Goal: Task Accomplishment & Management: Complete application form

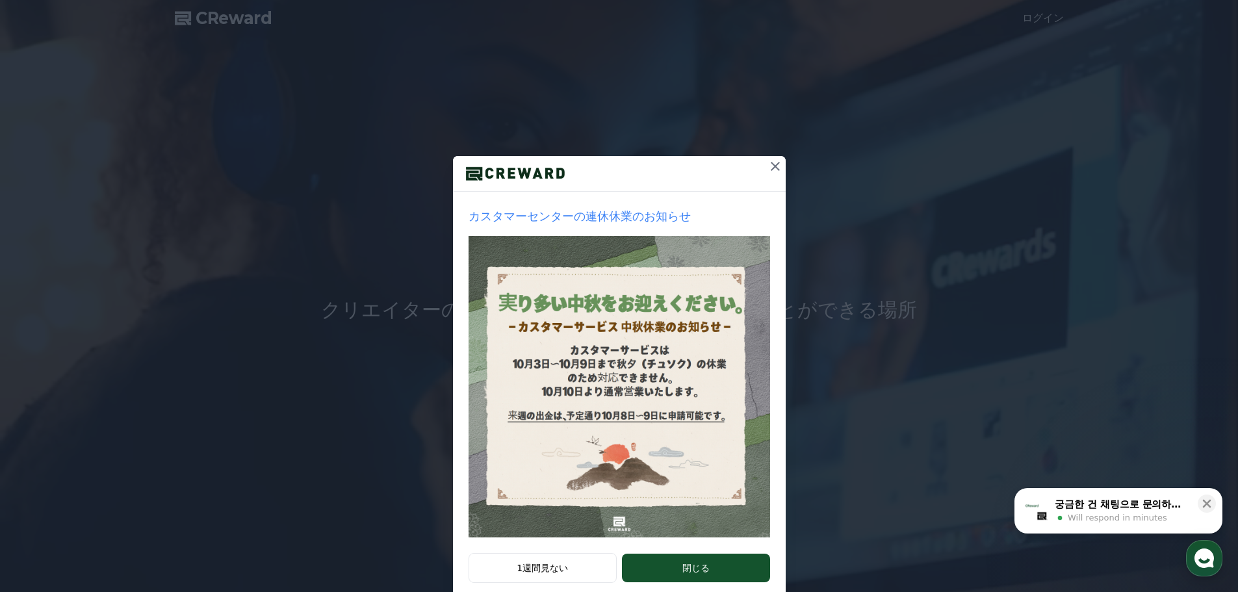
click at [767, 173] on icon at bounding box center [775, 167] width 16 height 16
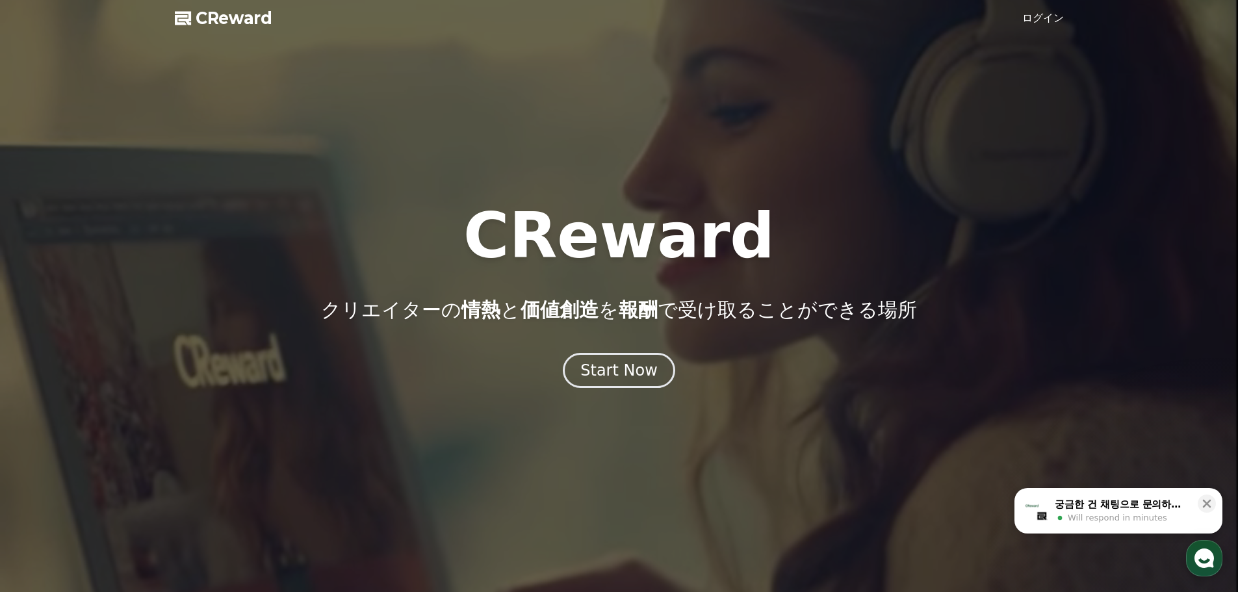
click at [1044, 21] on link "ログイン" at bounding box center [1043, 18] width 42 height 16
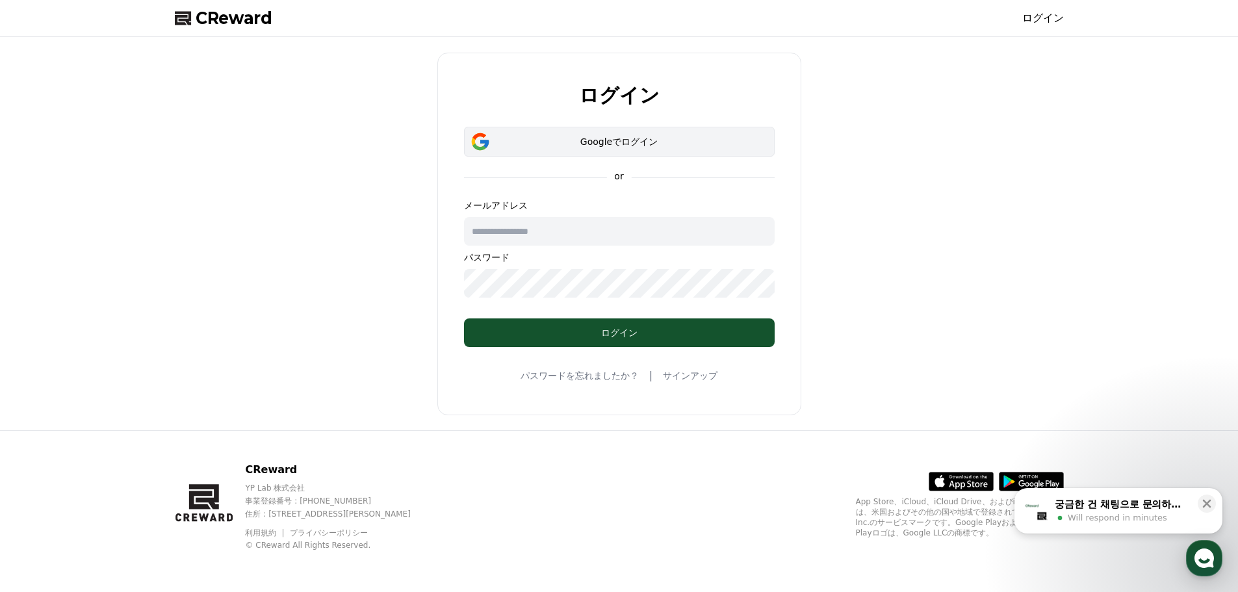
click at [608, 146] on div "Googleでログイン" at bounding box center [619, 141] width 273 height 13
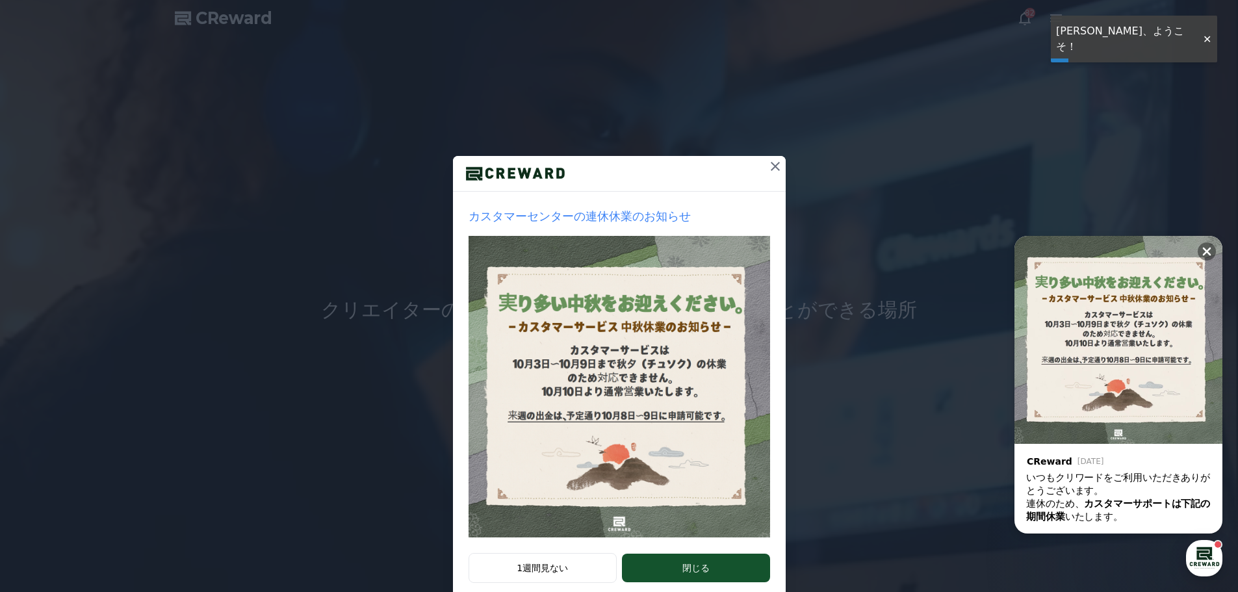
click at [771, 166] on icon at bounding box center [775, 167] width 16 height 16
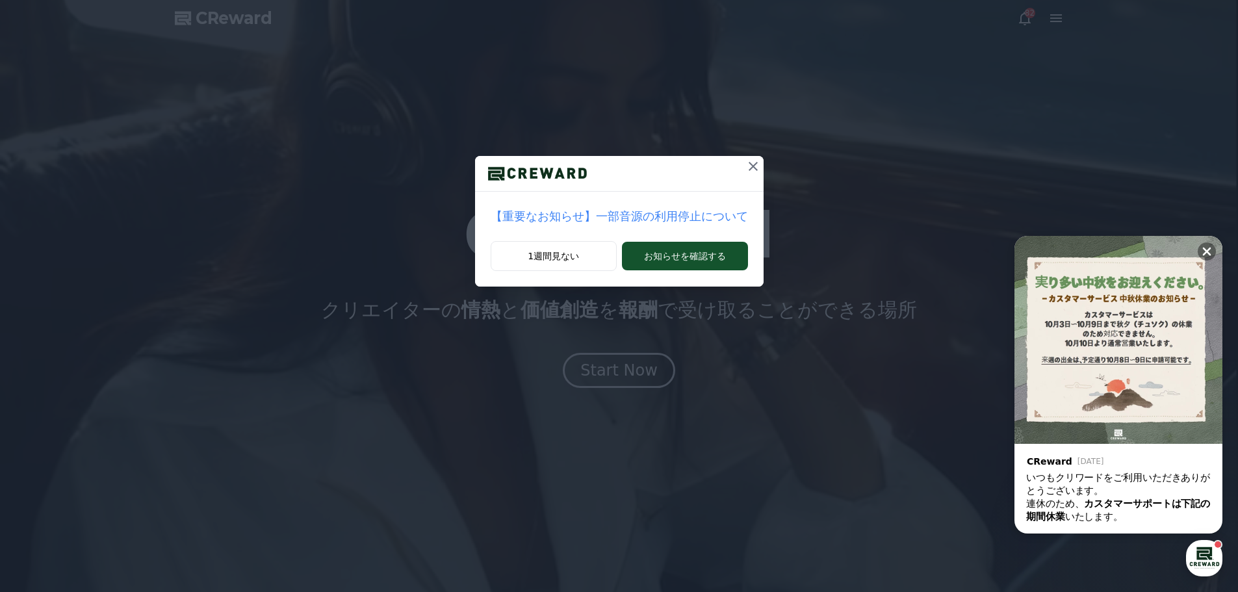
click at [745, 168] on icon at bounding box center [753, 167] width 16 height 16
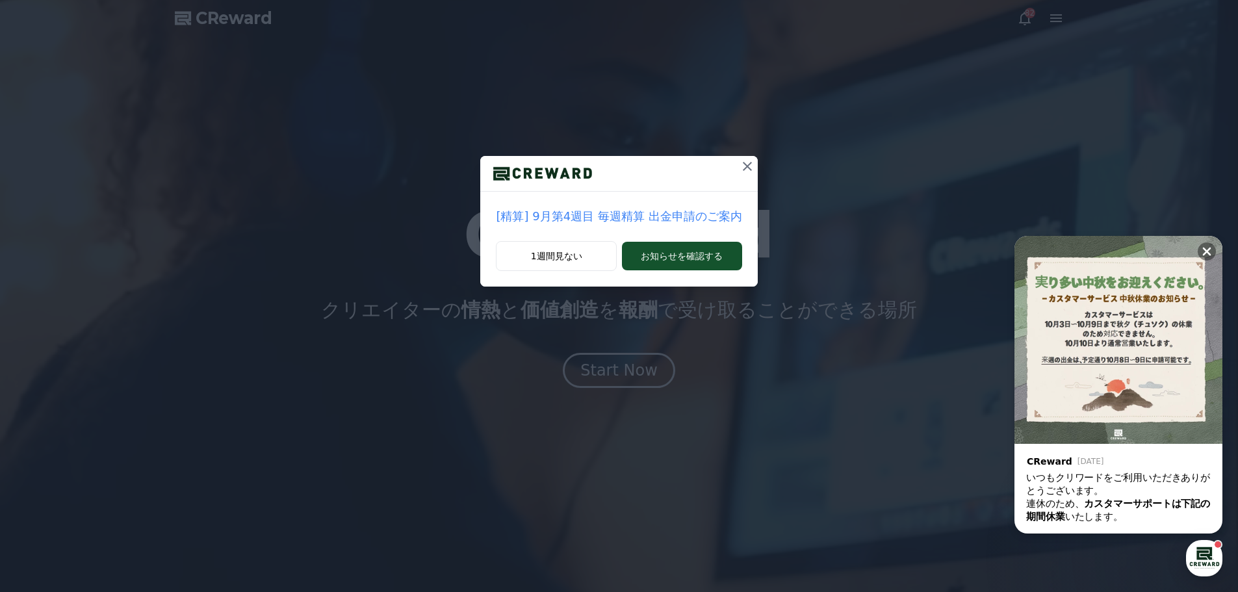
click at [741, 164] on icon at bounding box center [747, 167] width 16 height 16
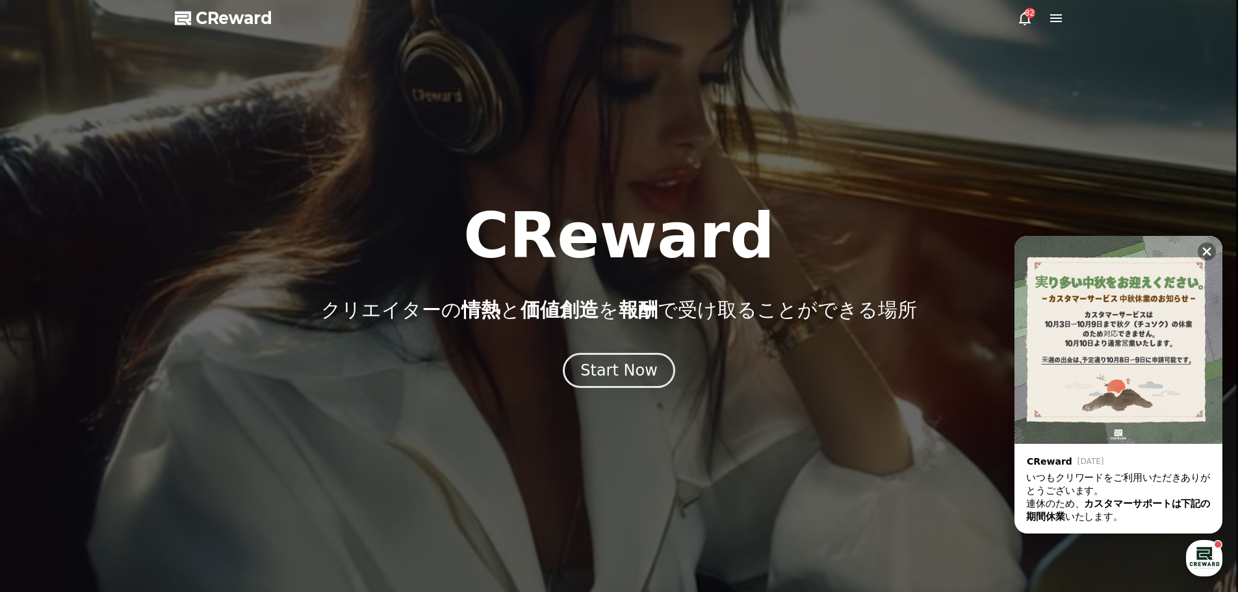
click at [220, 18] on span "CReward" at bounding box center [234, 18] width 77 height 21
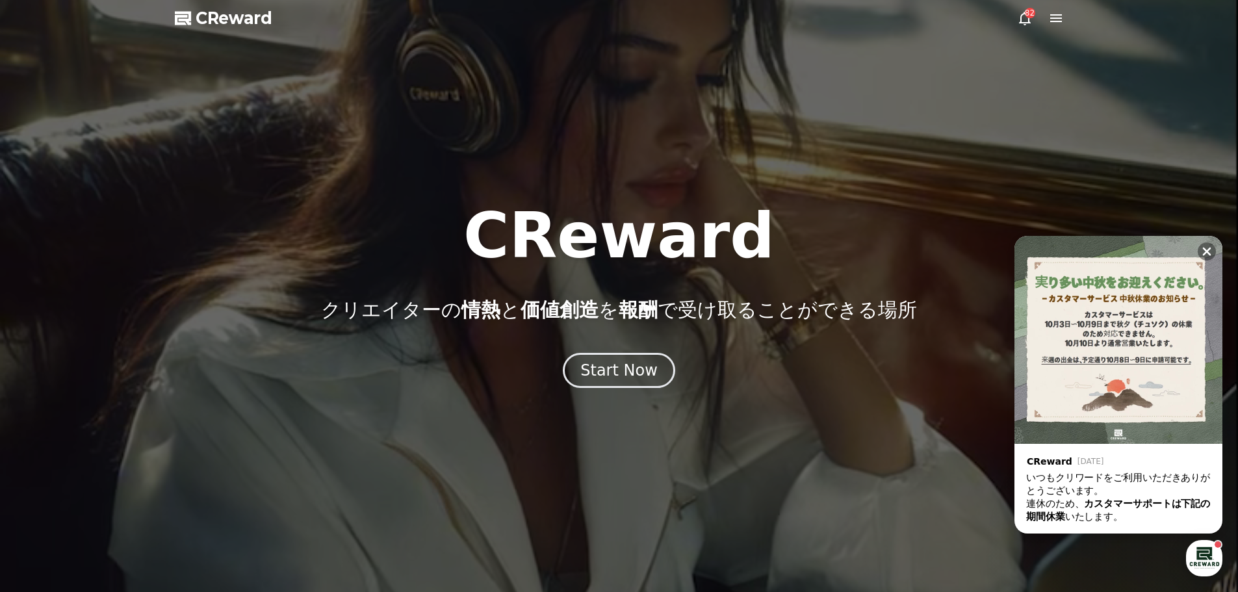
click at [1026, 13] on div "82" at bounding box center [1030, 13] width 10 height 10
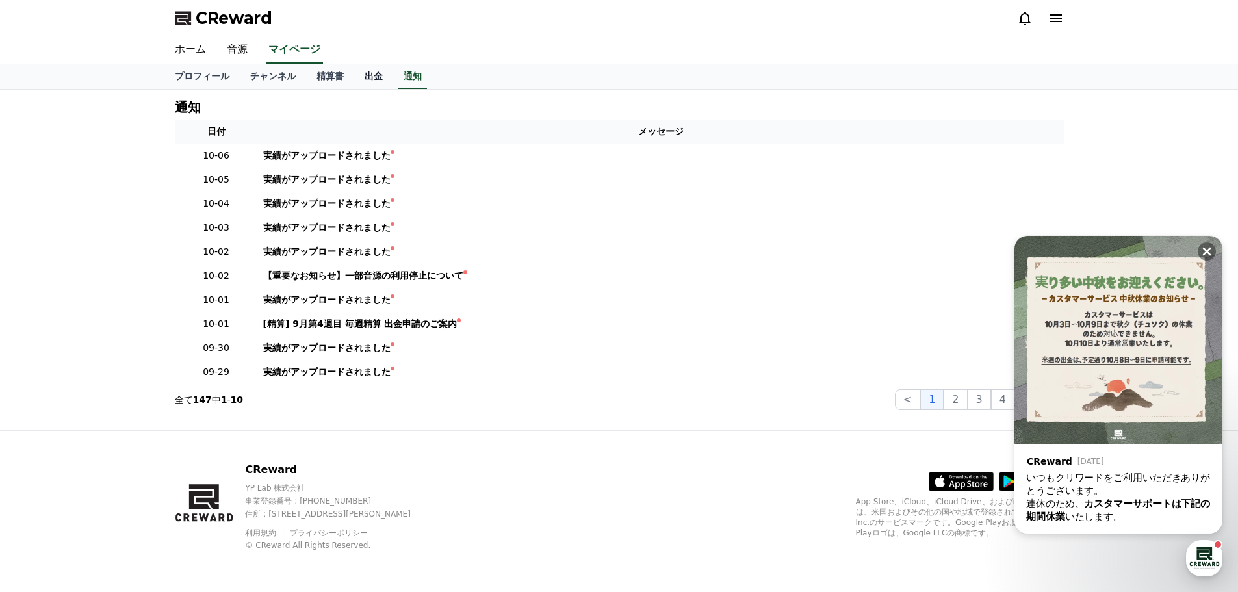
click at [354, 75] on link "出金" at bounding box center [373, 76] width 39 height 25
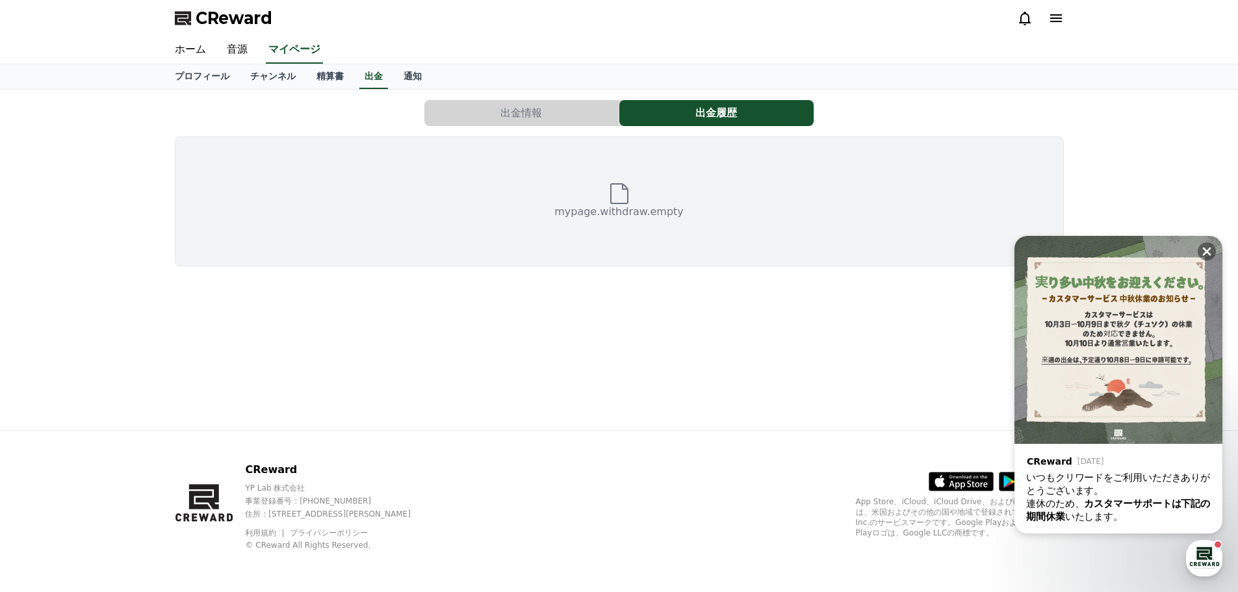
click at [537, 113] on button "出金情報" at bounding box center [521, 113] width 194 height 26
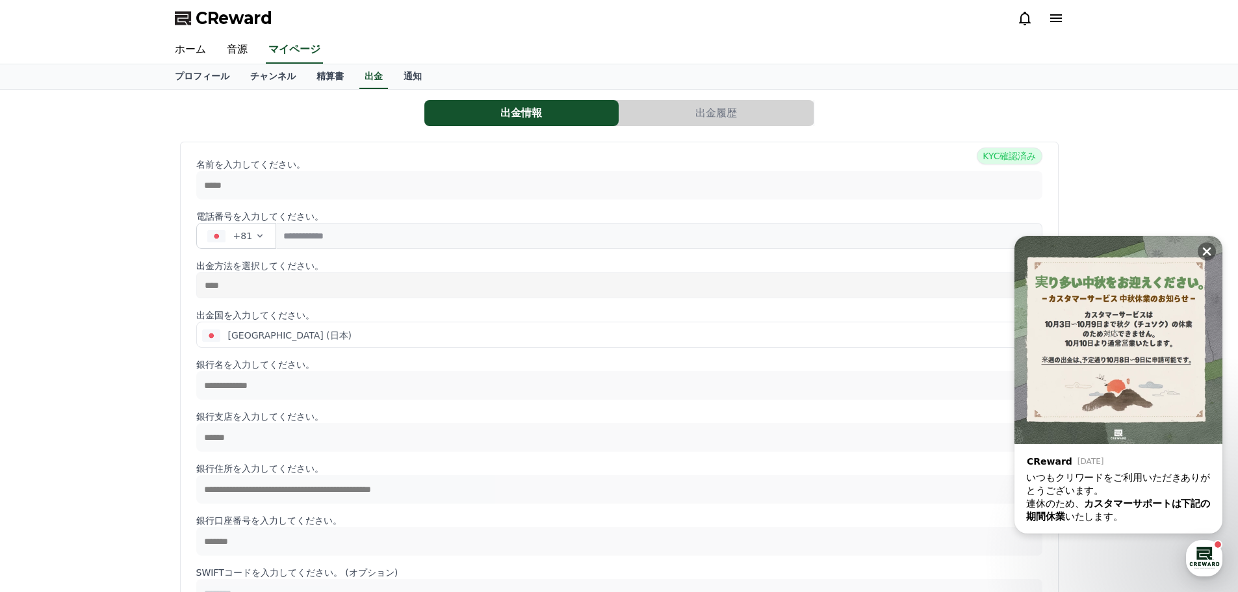
click at [744, 120] on button "出金履歴" at bounding box center [716, 113] width 194 height 26
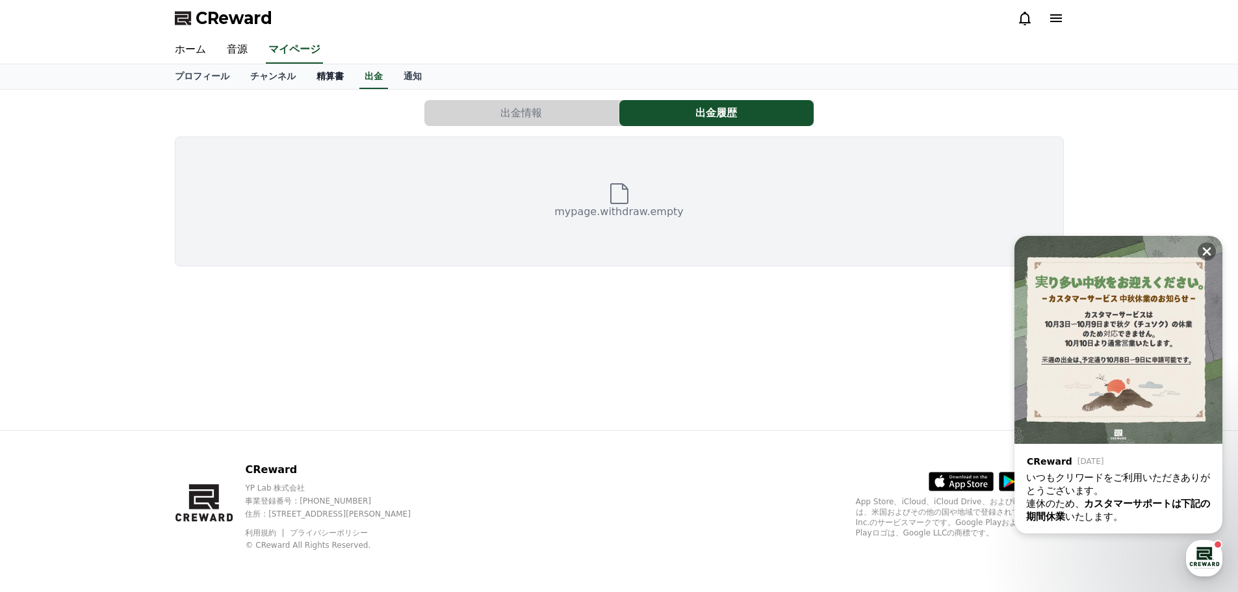
click at [306, 76] on link "精算書" at bounding box center [330, 76] width 48 height 25
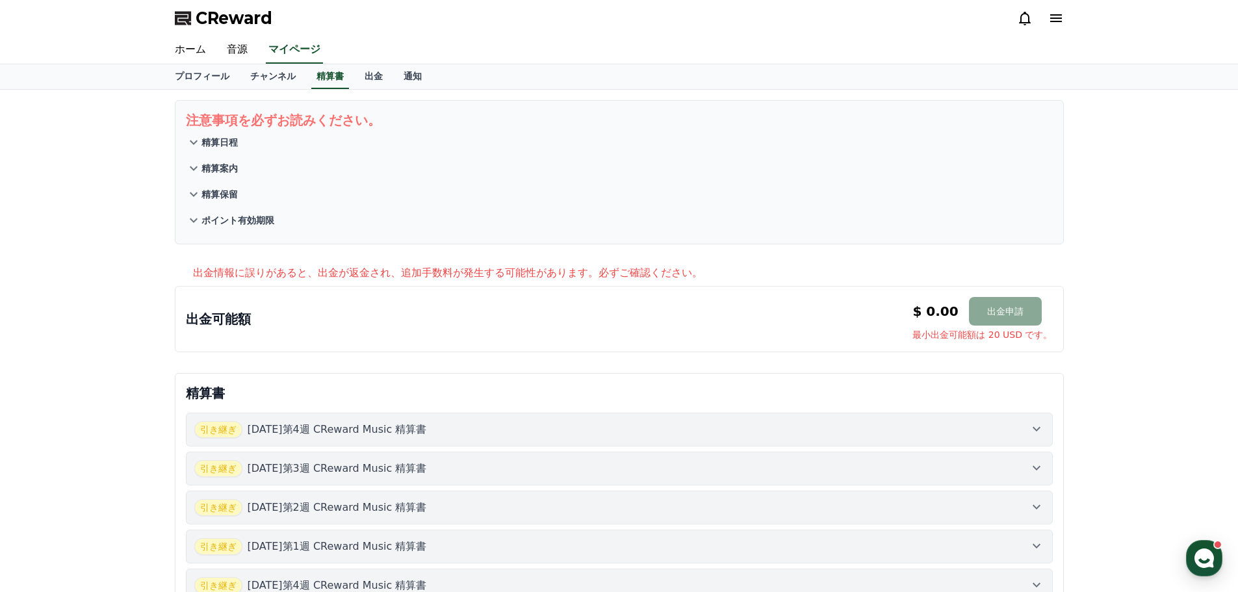
click at [457, 435] on div "引き継ぎ 2025年9月第4週 CReward Music 精算書" at bounding box center [619, 429] width 850 height 17
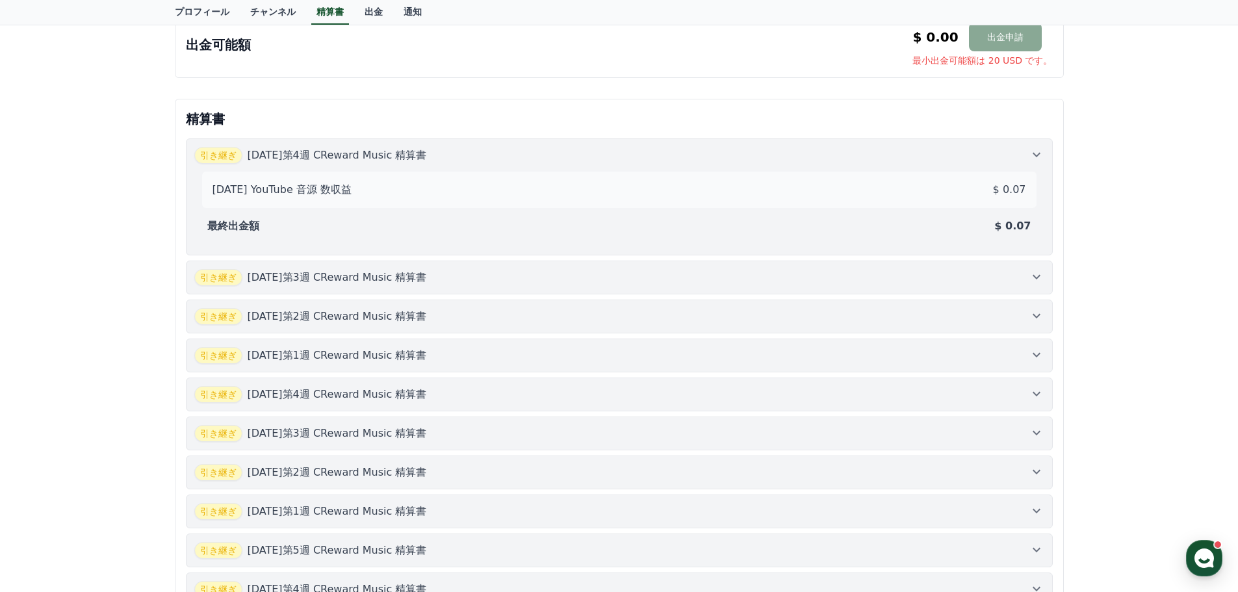
scroll to position [14, 0]
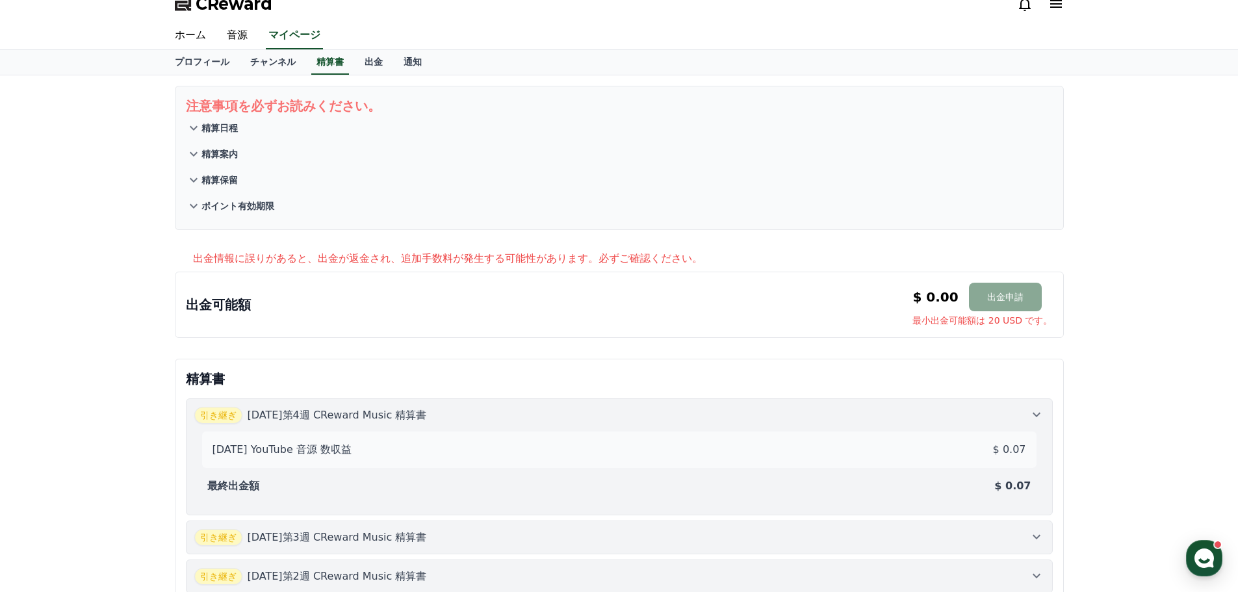
click at [230, 153] on p "精算案内" at bounding box center [219, 153] width 36 height 13
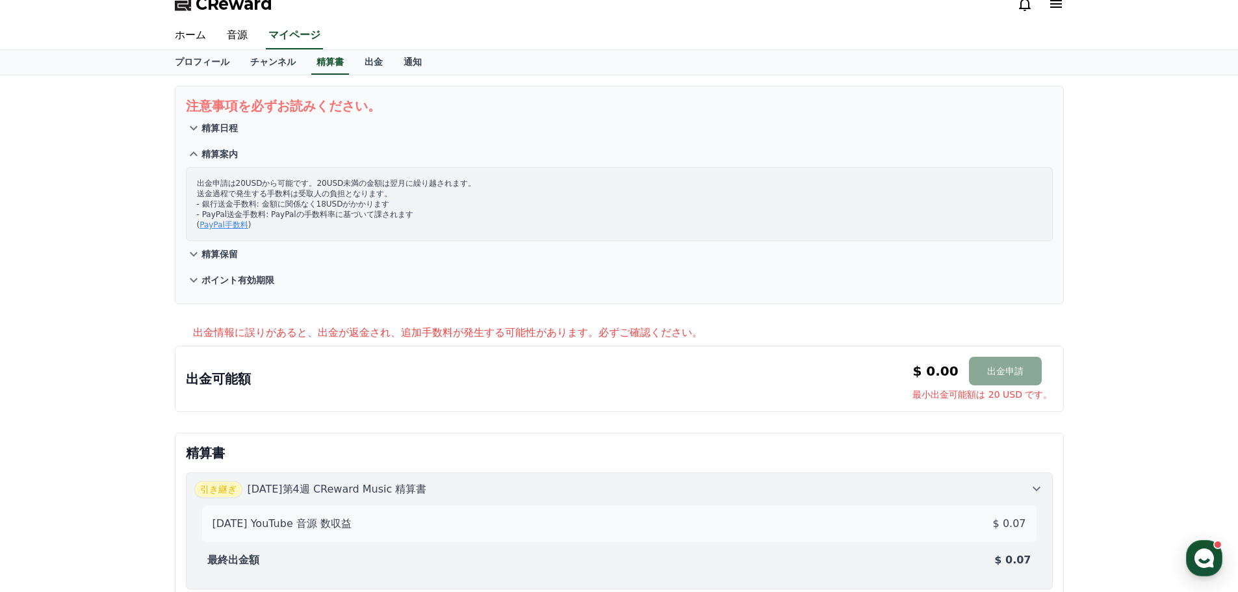
click at [233, 253] on p "精算保留" at bounding box center [219, 254] width 36 height 13
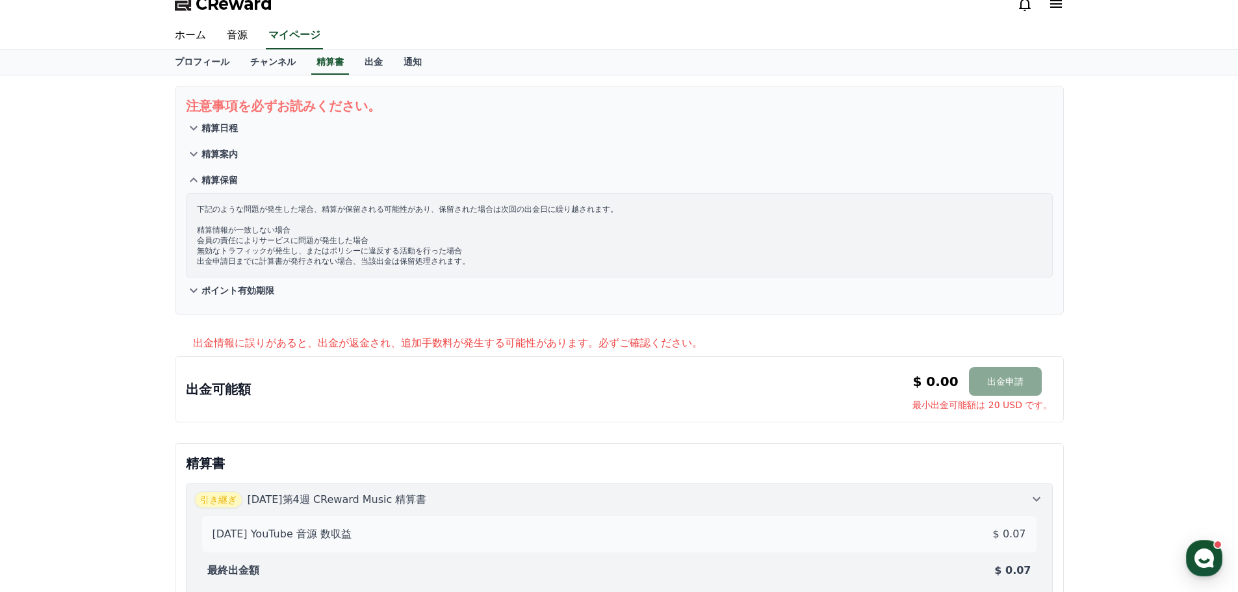
click at [244, 292] on p "ポイント有効期限" at bounding box center [237, 290] width 73 height 13
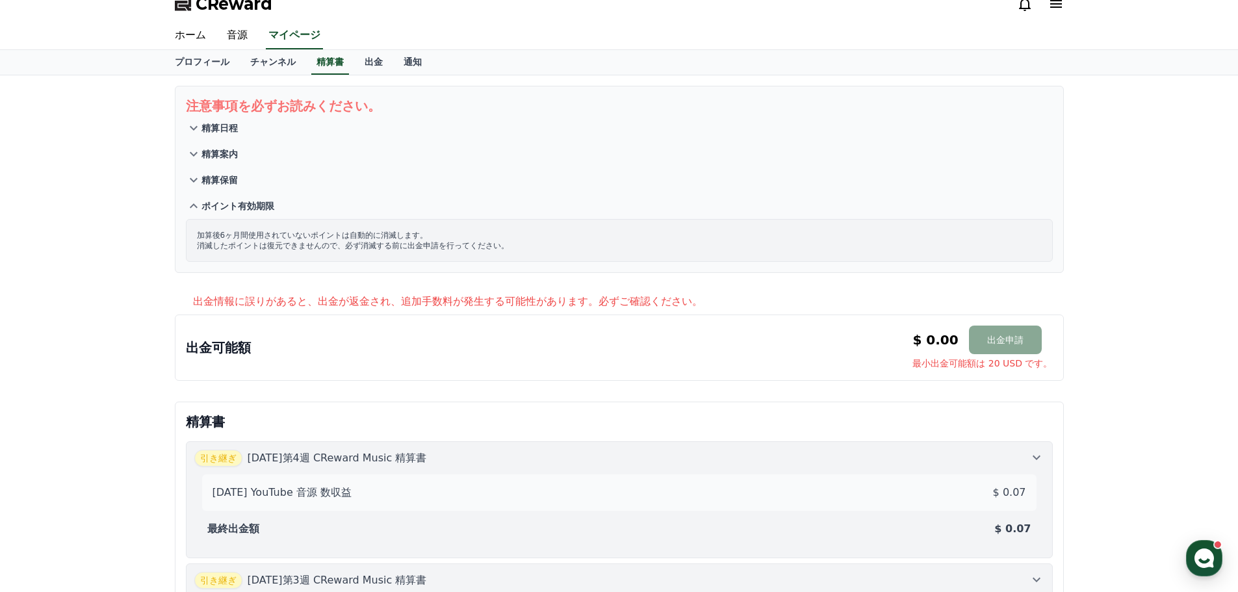
click at [227, 127] on p "精算日程" at bounding box center [219, 127] width 36 height 13
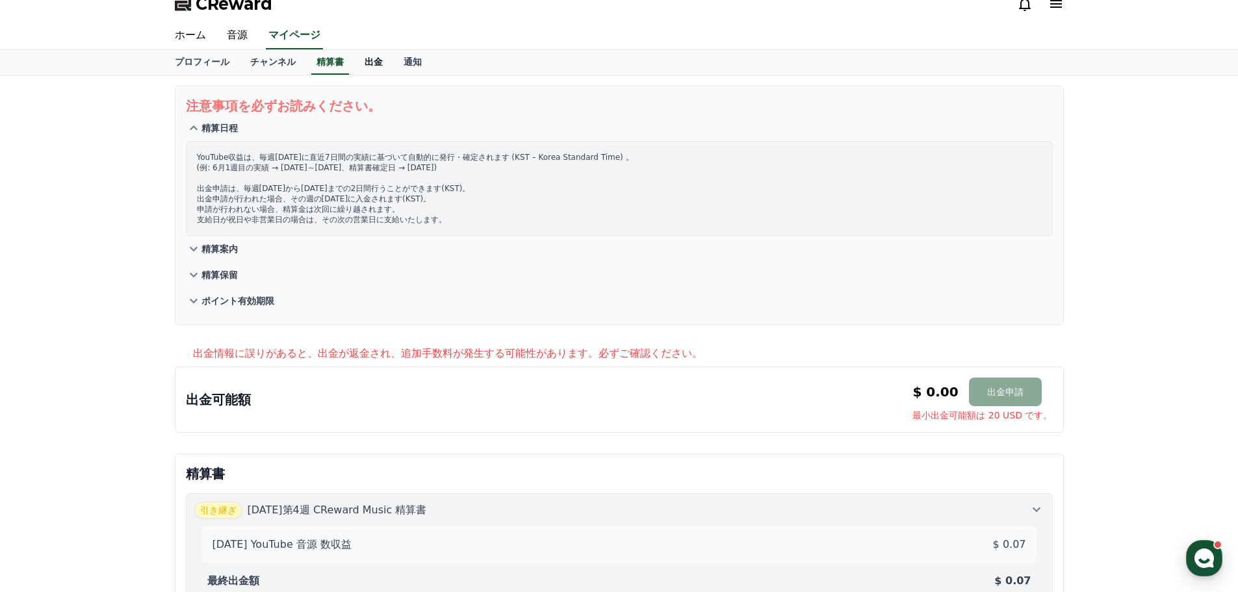
click at [361, 58] on link "出金" at bounding box center [373, 62] width 39 height 25
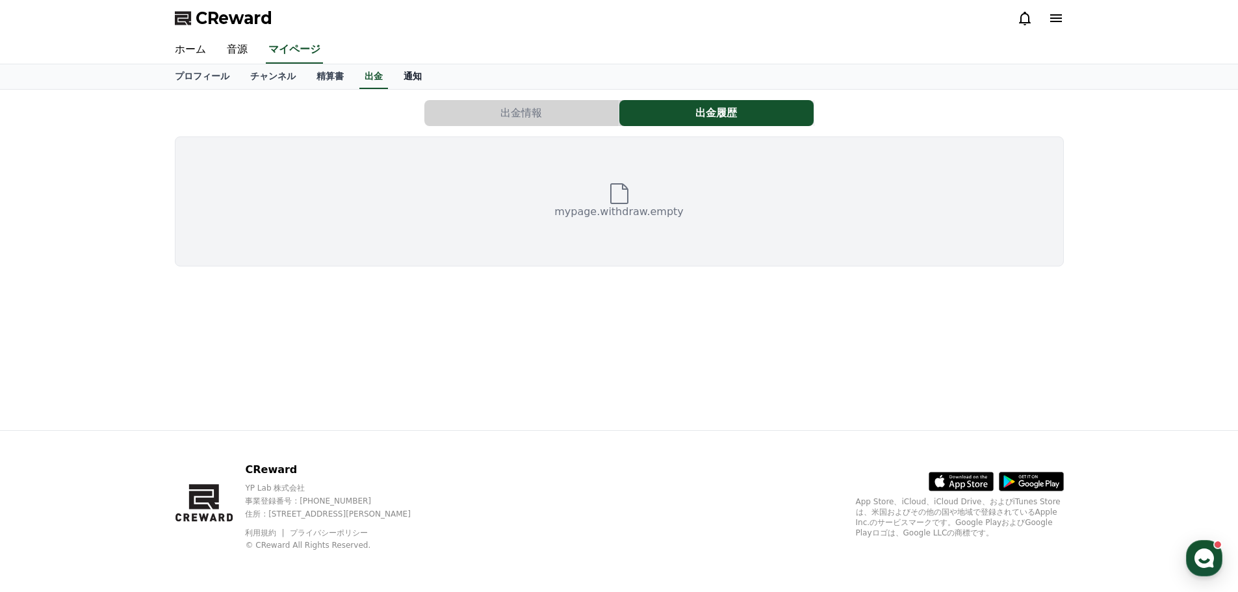
click at [393, 73] on link "通知" at bounding box center [412, 76] width 39 height 25
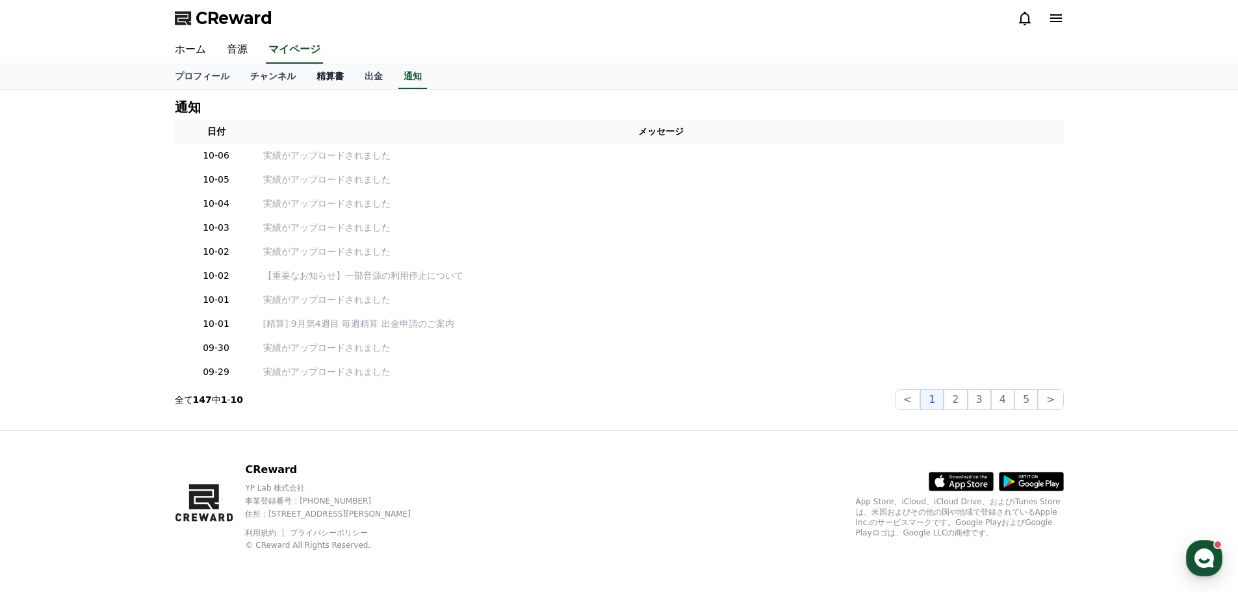
click at [306, 78] on link "精算書" at bounding box center [330, 76] width 48 height 25
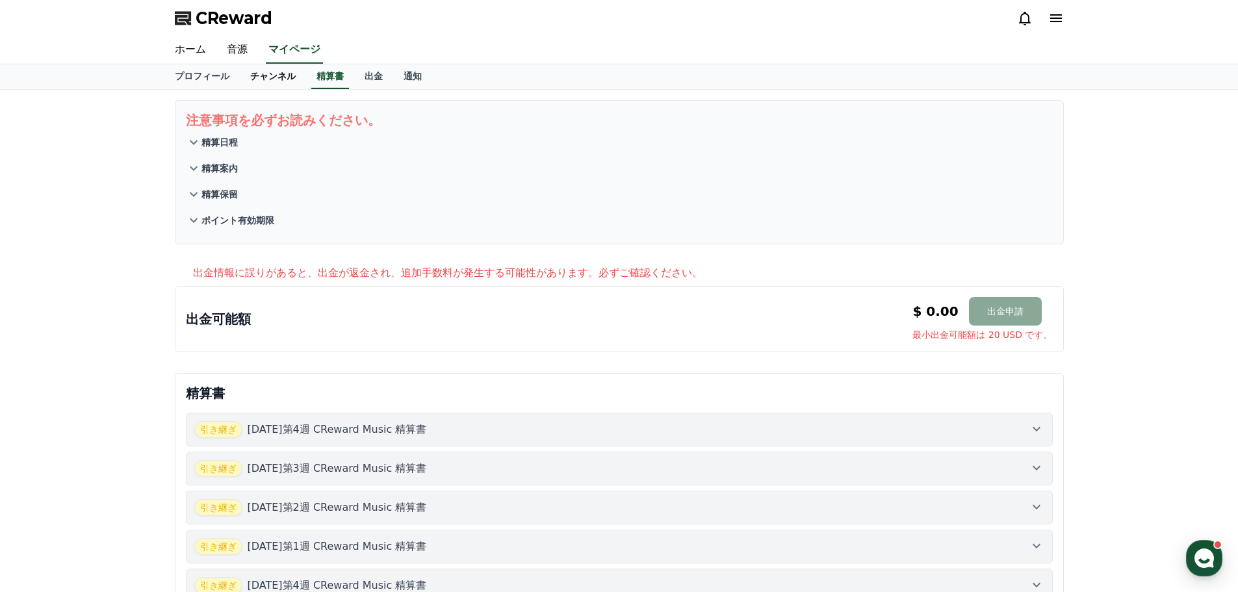
click at [251, 75] on link "チャンネル" at bounding box center [273, 76] width 66 height 25
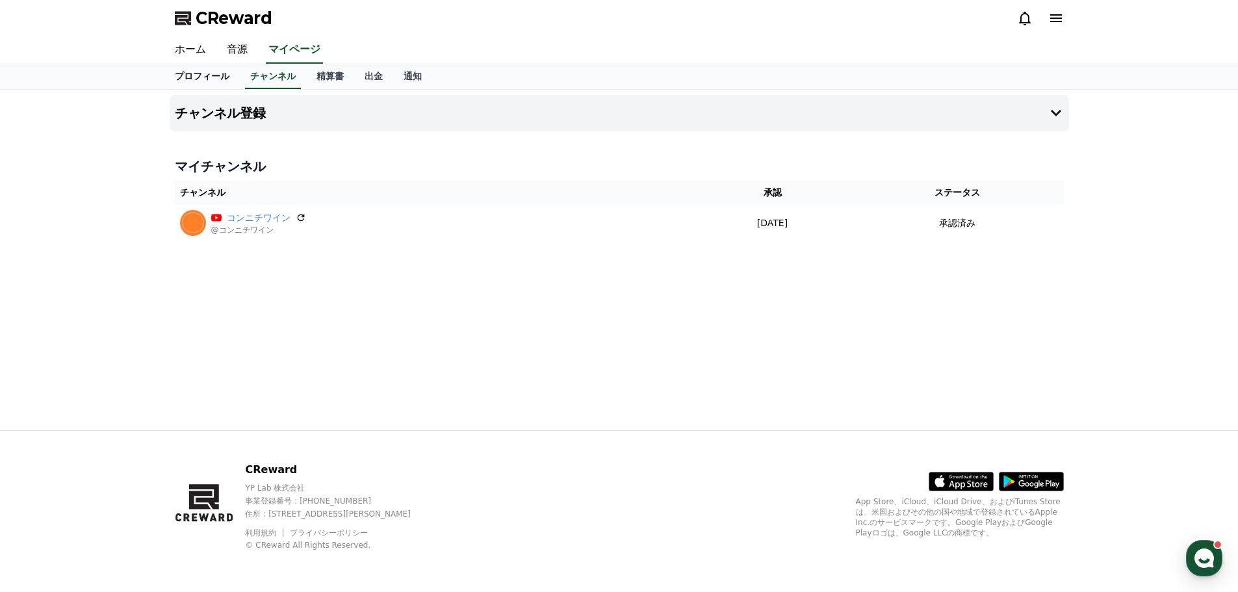
click at [202, 74] on link "プロフィール" at bounding box center [201, 76] width 75 height 25
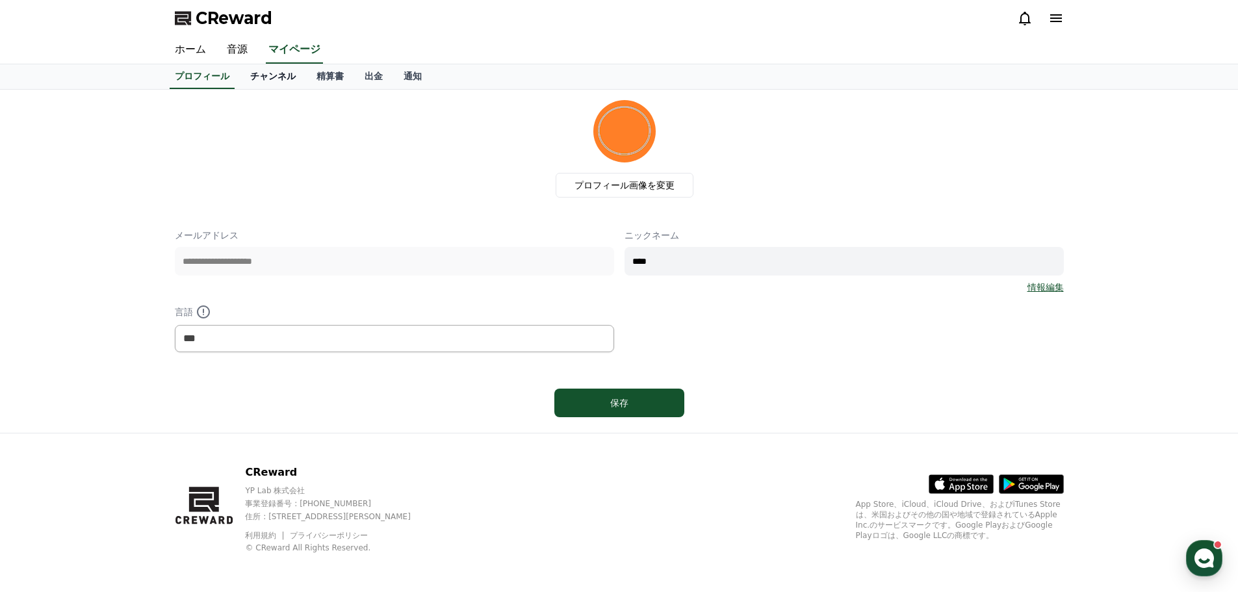
click at [241, 71] on link "チャンネル" at bounding box center [273, 76] width 66 height 25
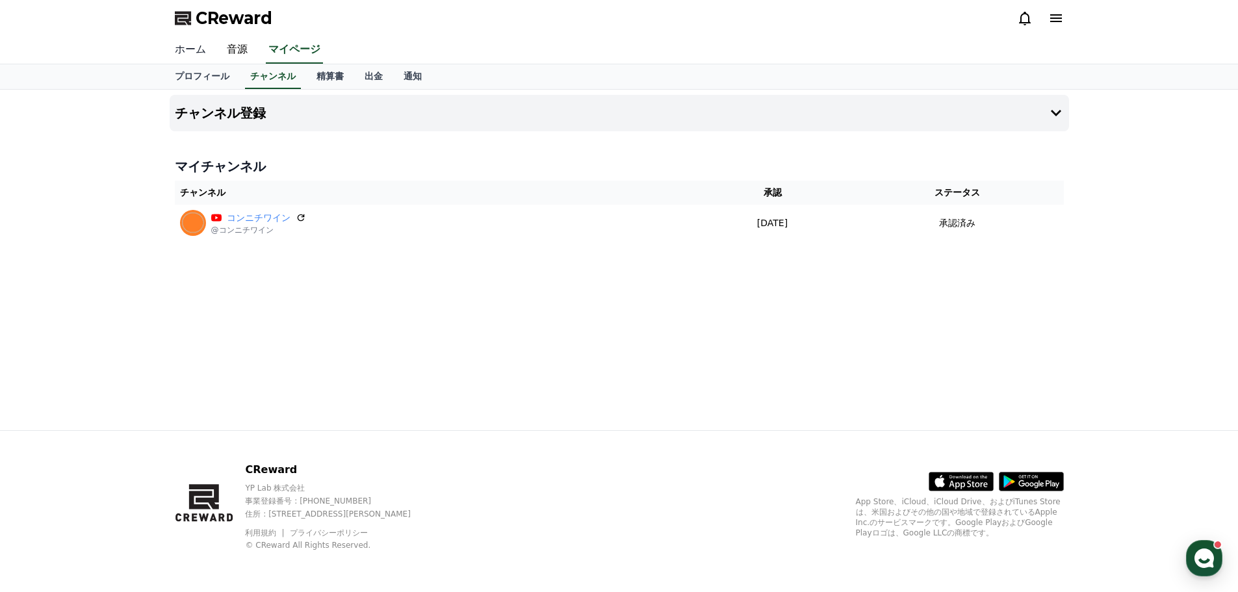
click at [186, 48] on link "ホーム" at bounding box center [190, 49] width 52 height 27
click at [207, 111] on h4 "チャンネル登録" at bounding box center [220, 113] width 91 height 14
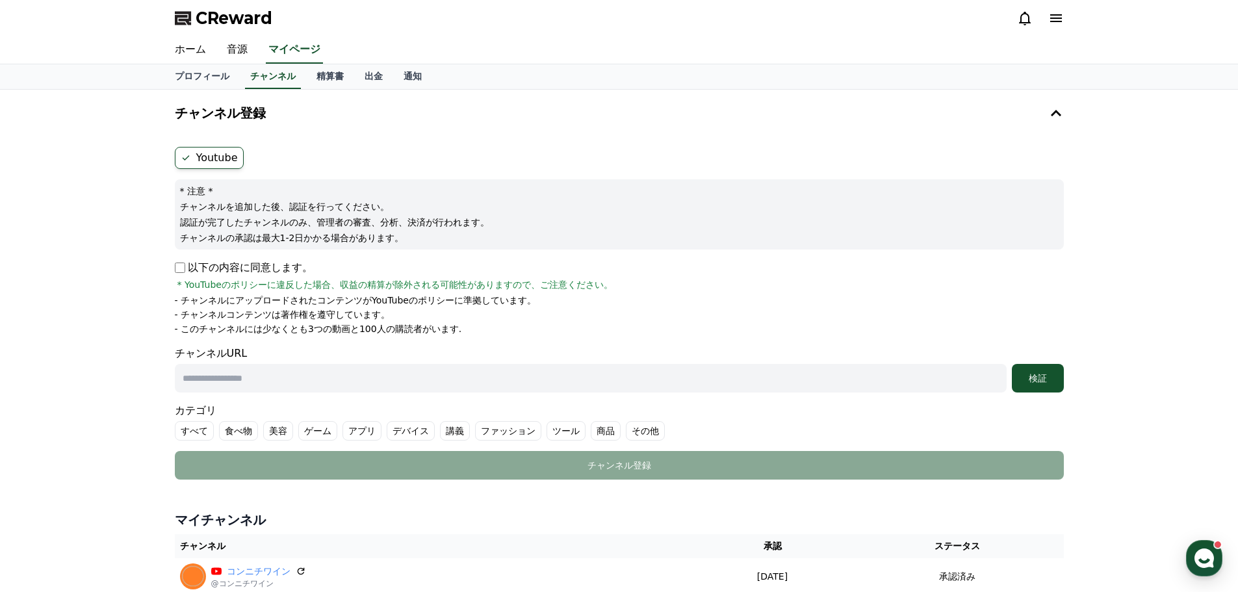
click at [388, 380] on input "text" at bounding box center [591, 378] width 832 height 29
click at [468, 364] on input "text" at bounding box center [591, 378] width 832 height 29
paste input "**********"
type input "**********"
click at [1037, 379] on div "検証" at bounding box center [1038, 378] width 42 height 13
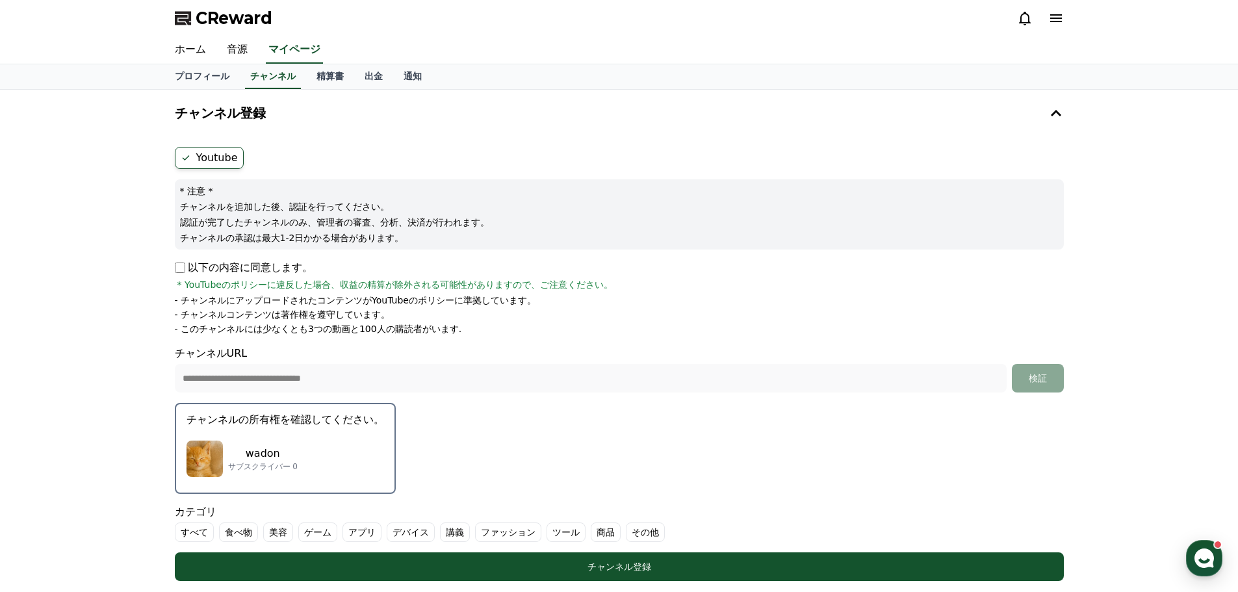
click at [261, 446] on div "wadon サブスクライバー 0" at bounding box center [284, 459] width 197 height 52
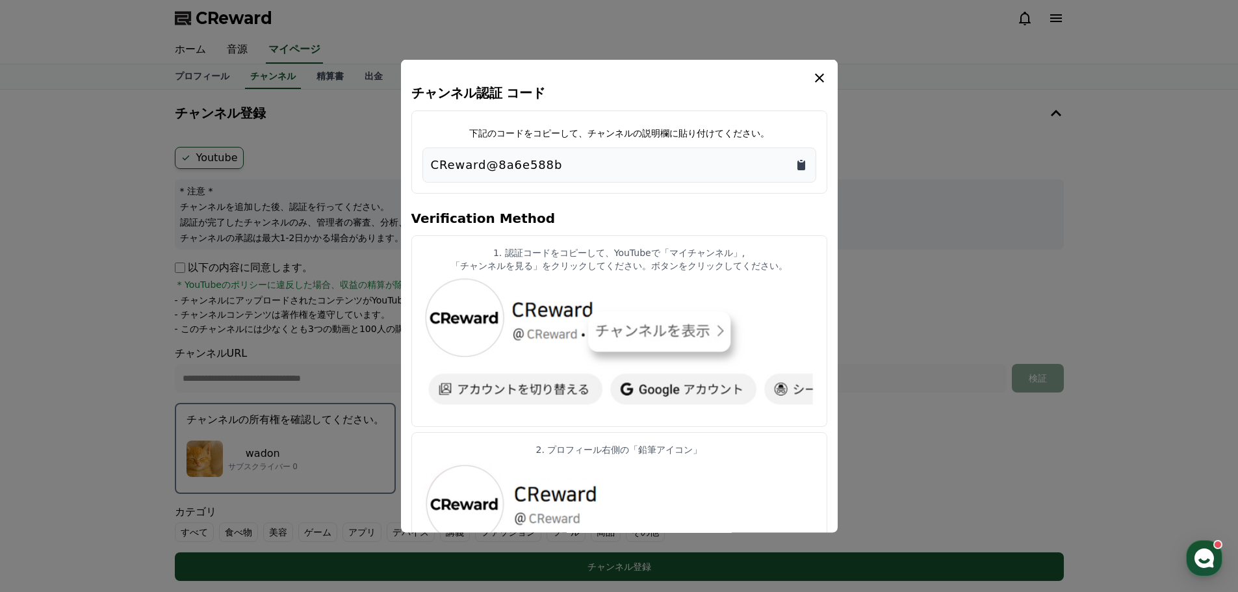
click at [798, 163] on icon "Copy to clipboard" at bounding box center [801, 165] width 8 height 10
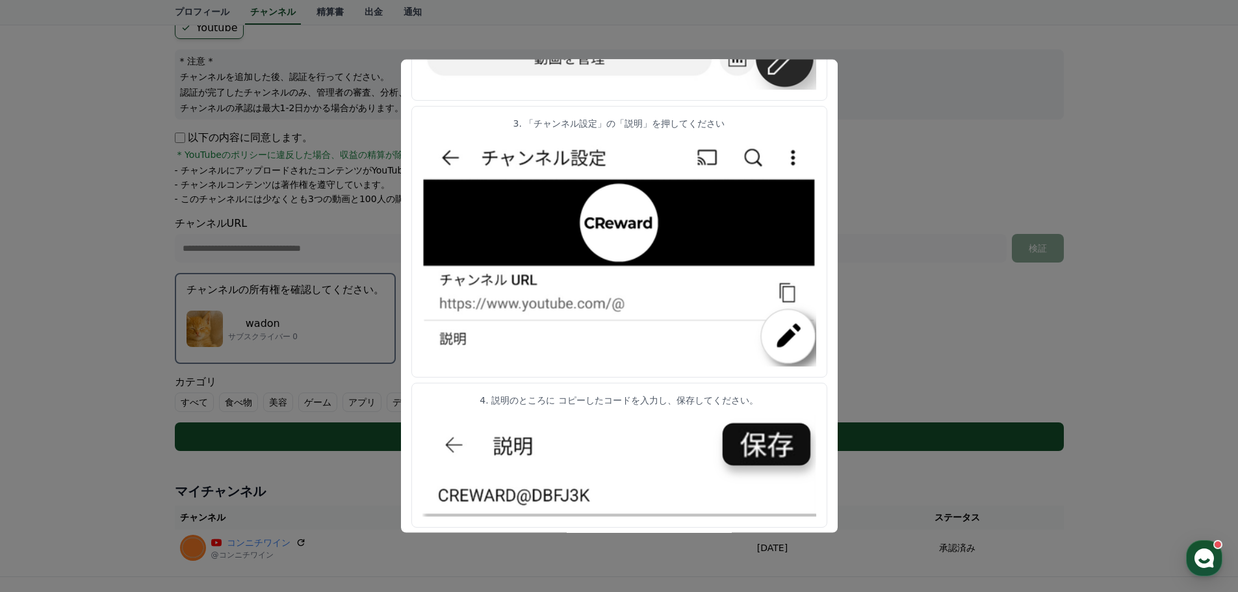
scroll to position [583, 0]
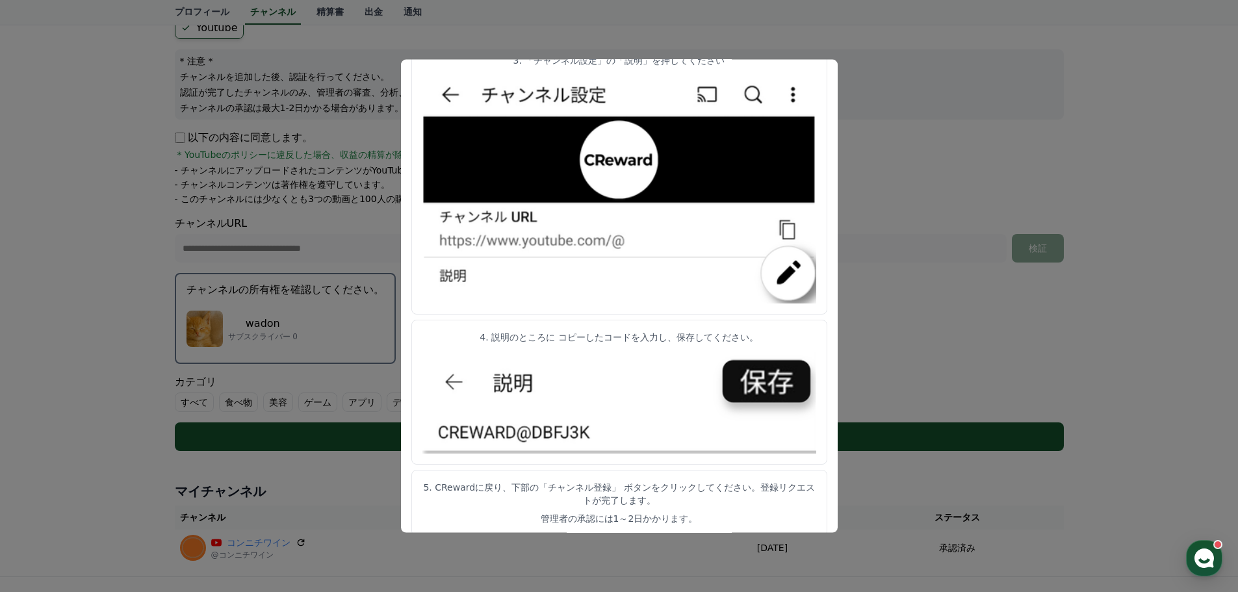
click at [950, 346] on button "close modal" at bounding box center [619, 296] width 1238 height 592
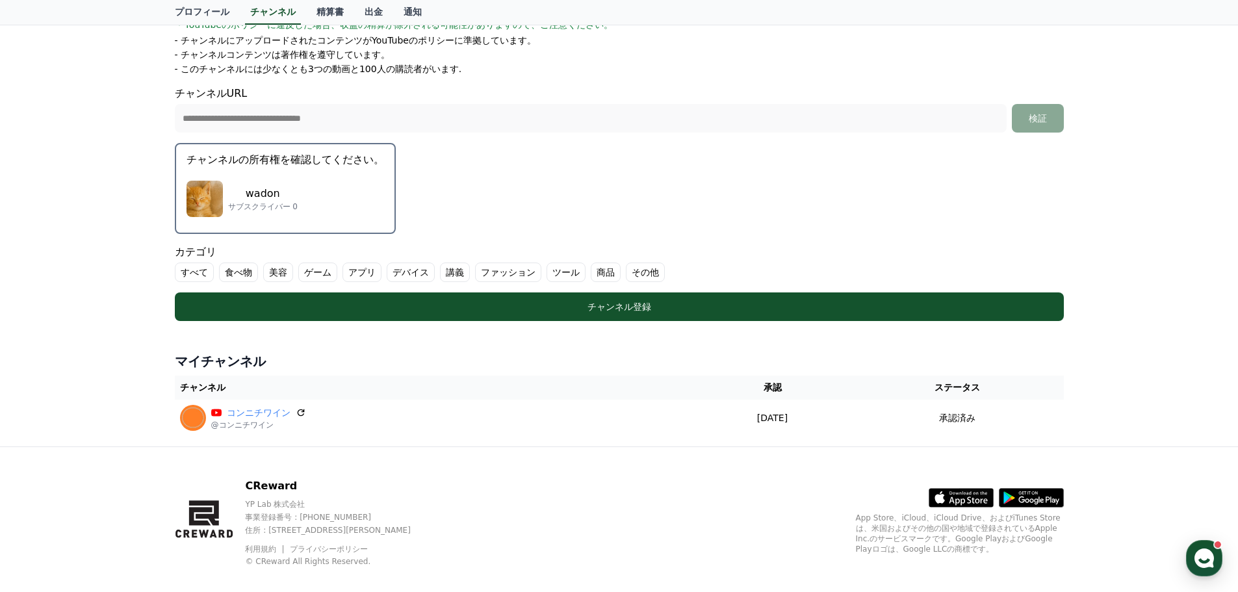
scroll to position [130, 0]
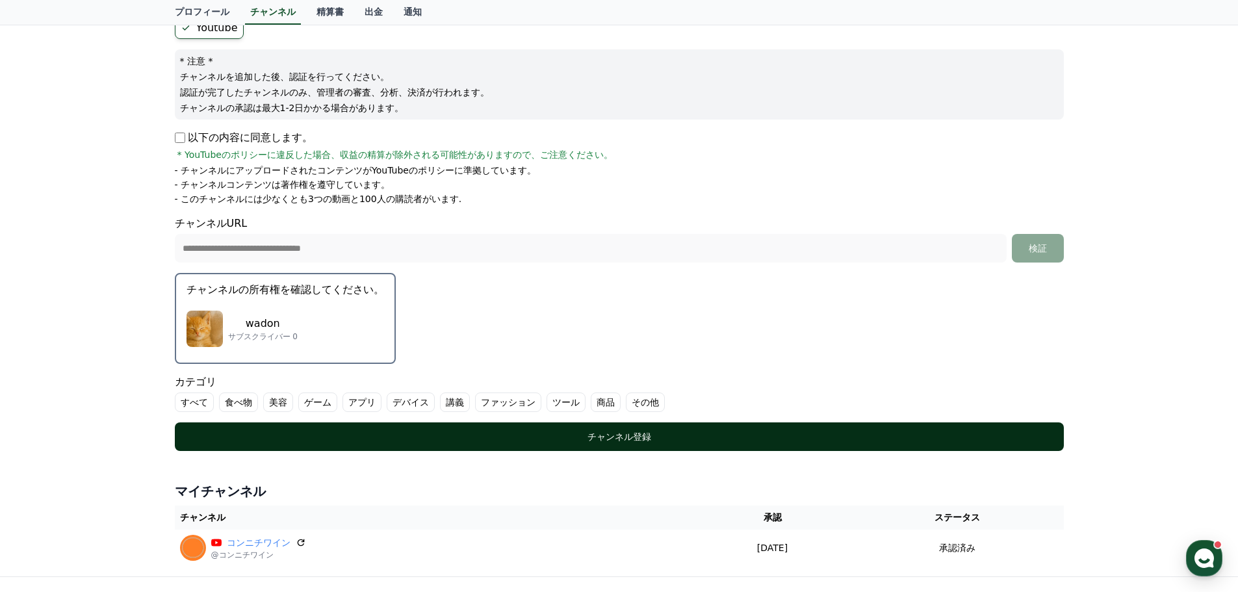
click at [630, 434] on div "チャンネル登録" at bounding box center [619, 436] width 837 height 13
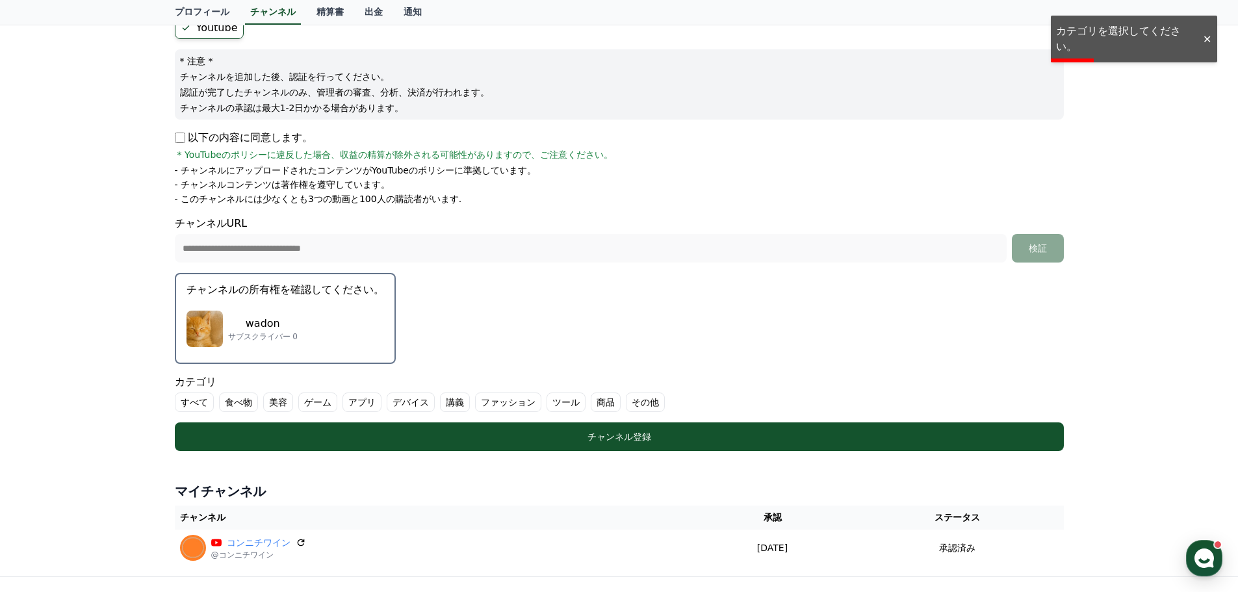
click at [626, 403] on label "その他" at bounding box center [645, 401] width 39 height 19
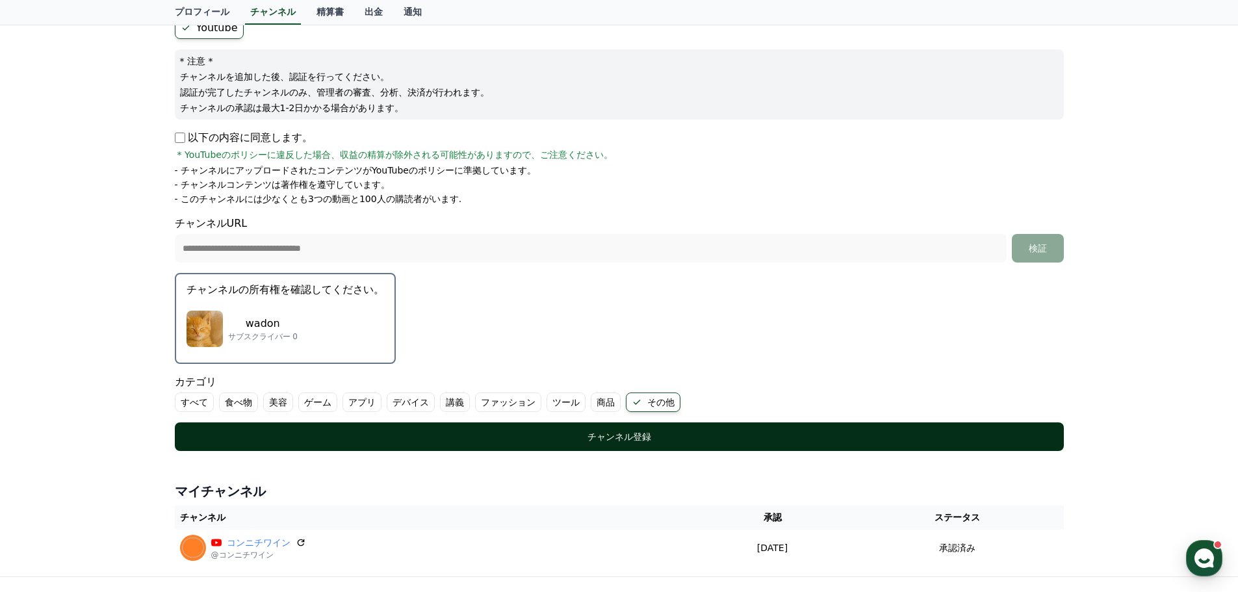
click at [643, 437] on div "チャンネル登録" at bounding box center [619, 436] width 837 height 13
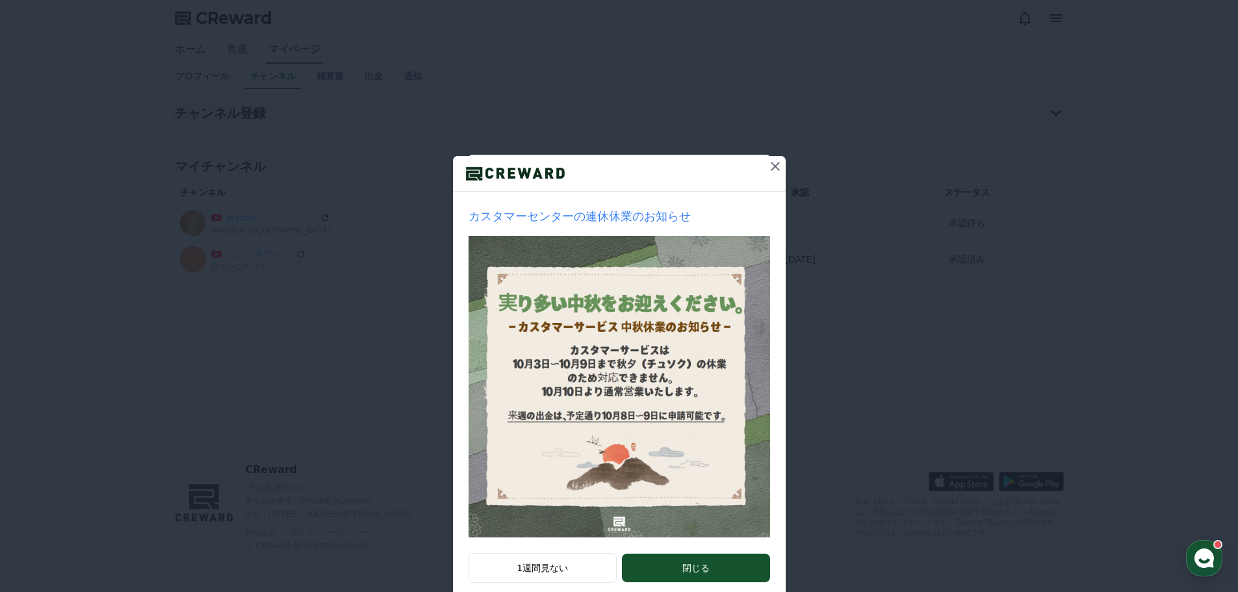
click at [772, 169] on icon at bounding box center [774, 166] width 9 height 9
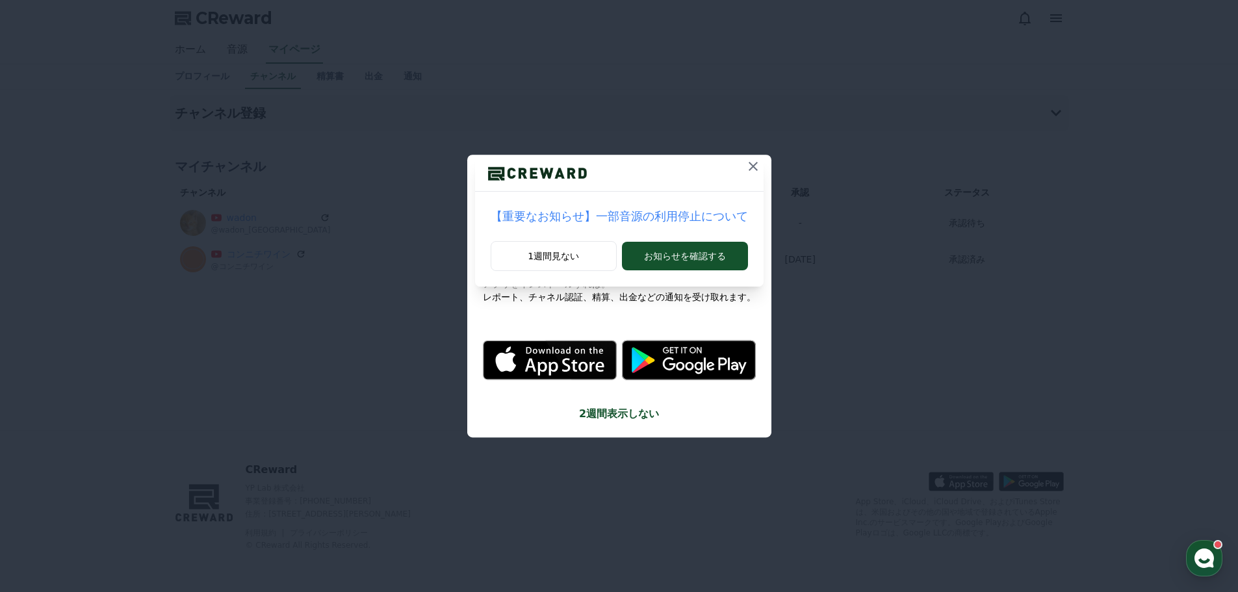
click at [746, 167] on button at bounding box center [753, 166] width 21 height 21
click at [746, 163] on icon at bounding box center [747, 167] width 16 height 16
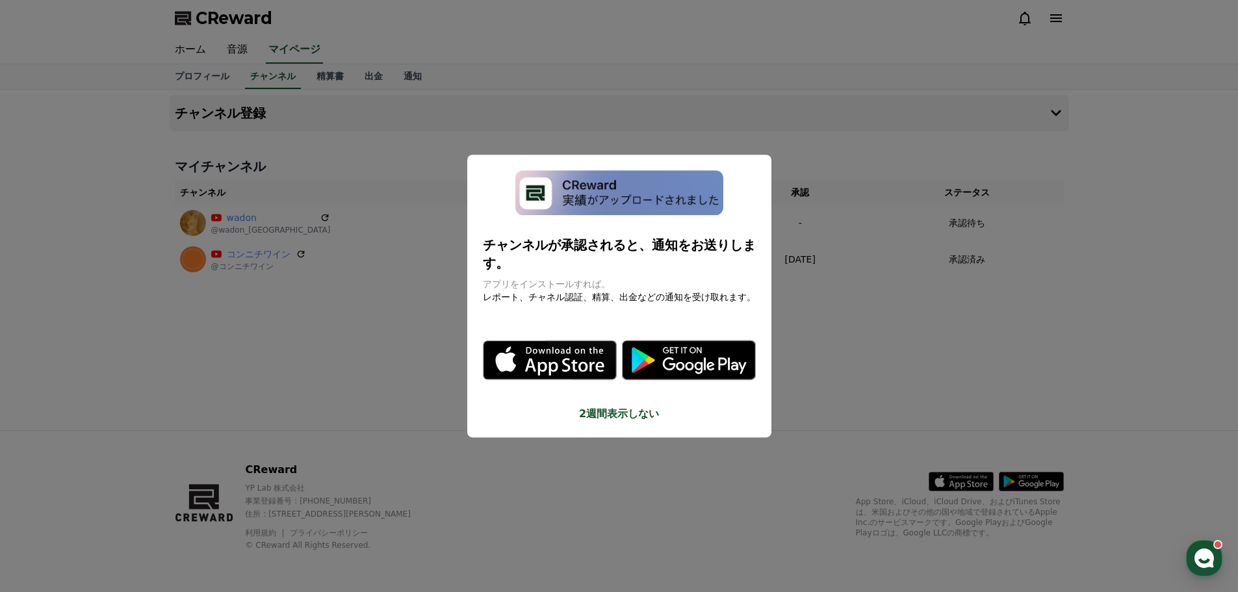
click at [878, 130] on button "close modal" at bounding box center [619, 296] width 1238 height 592
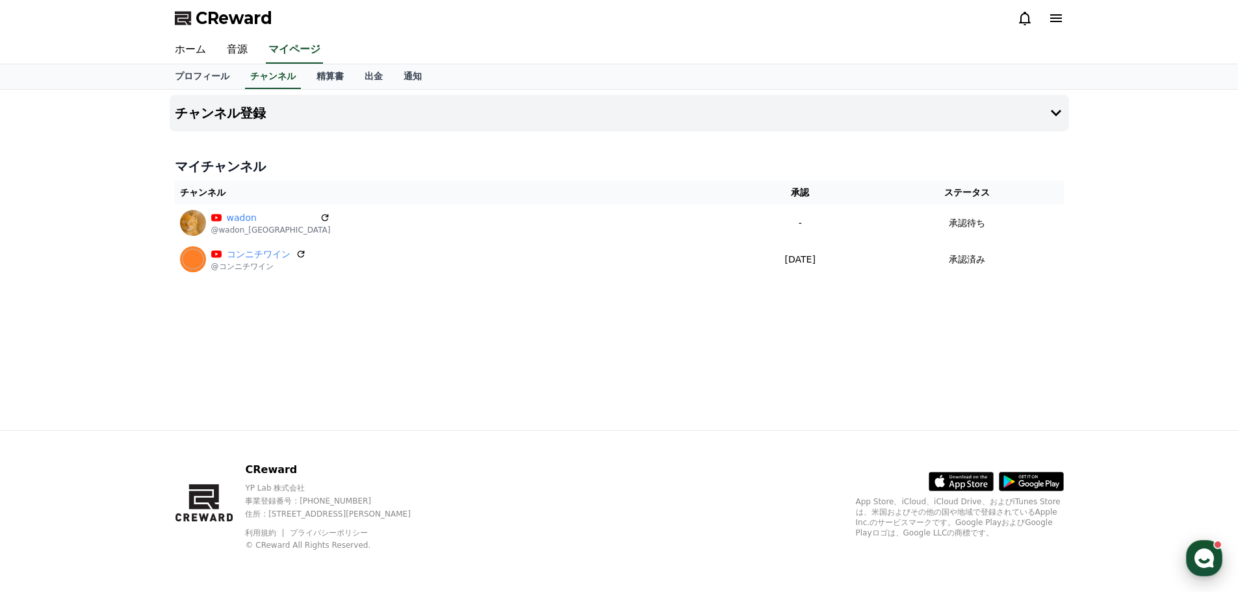
click at [1196, 559] on use "button" at bounding box center [1203, 557] width 19 height 19
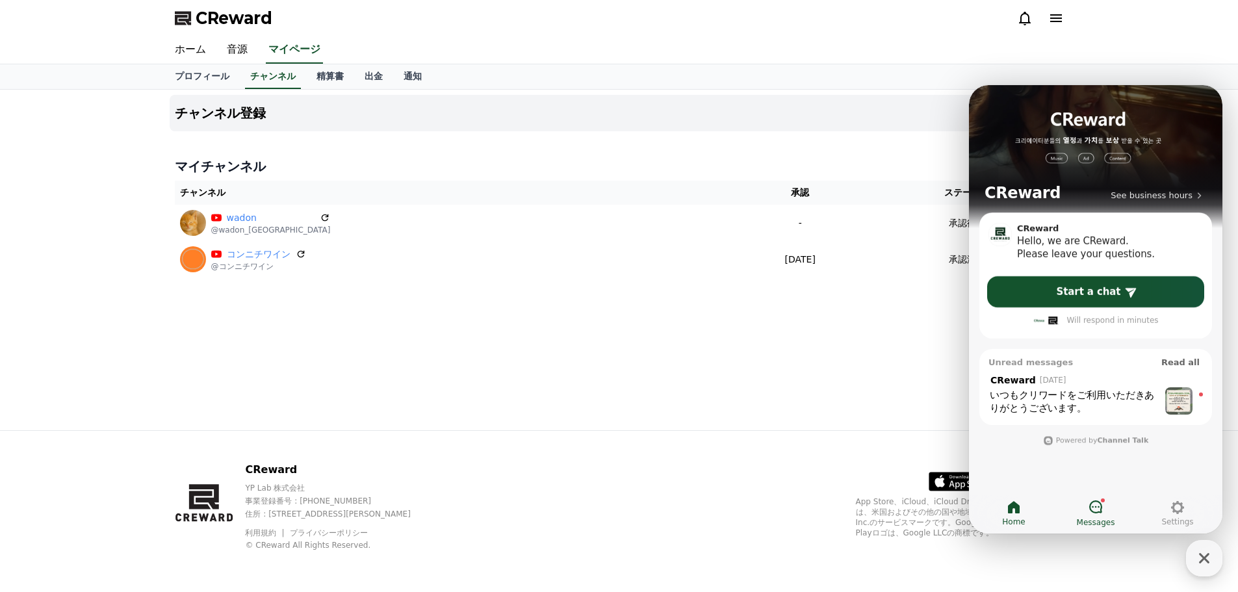
click at [1101, 514] on div at bounding box center [1096, 507] width 16 height 17
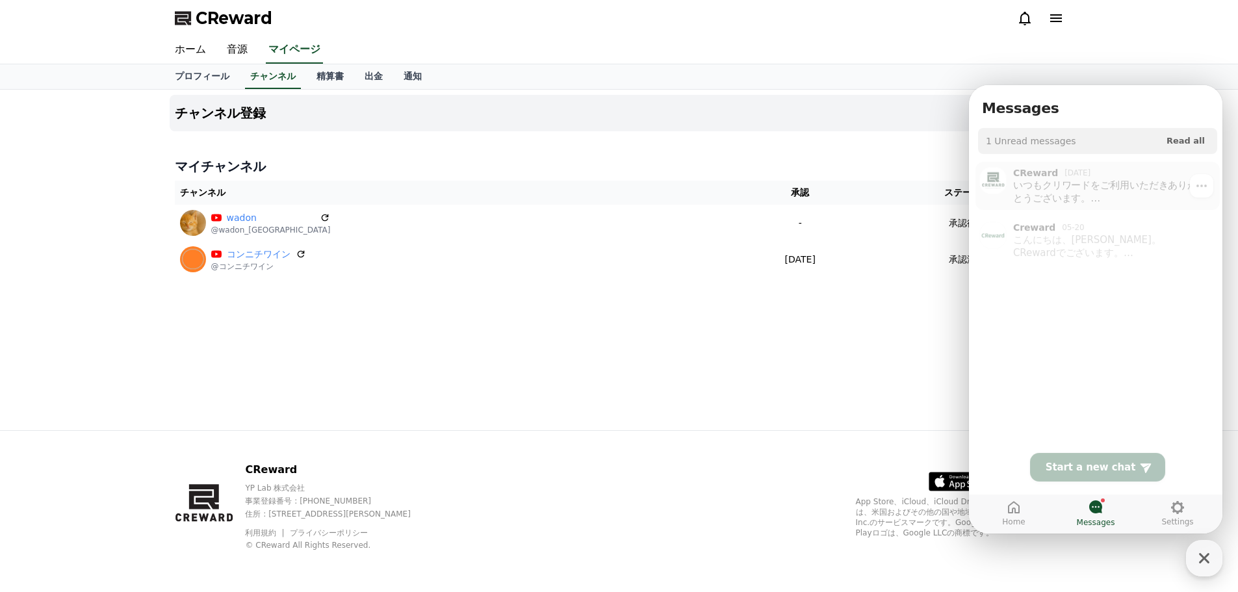
click at [1026, 185] on div "いつもクリワードをご利用いただきありがとうございます。 連休のため、 カスタマーサポートは下記の期間休業 いたします。 休業期間：[DATE]～[DATE] …" at bounding box center [1105, 189] width 185 height 26
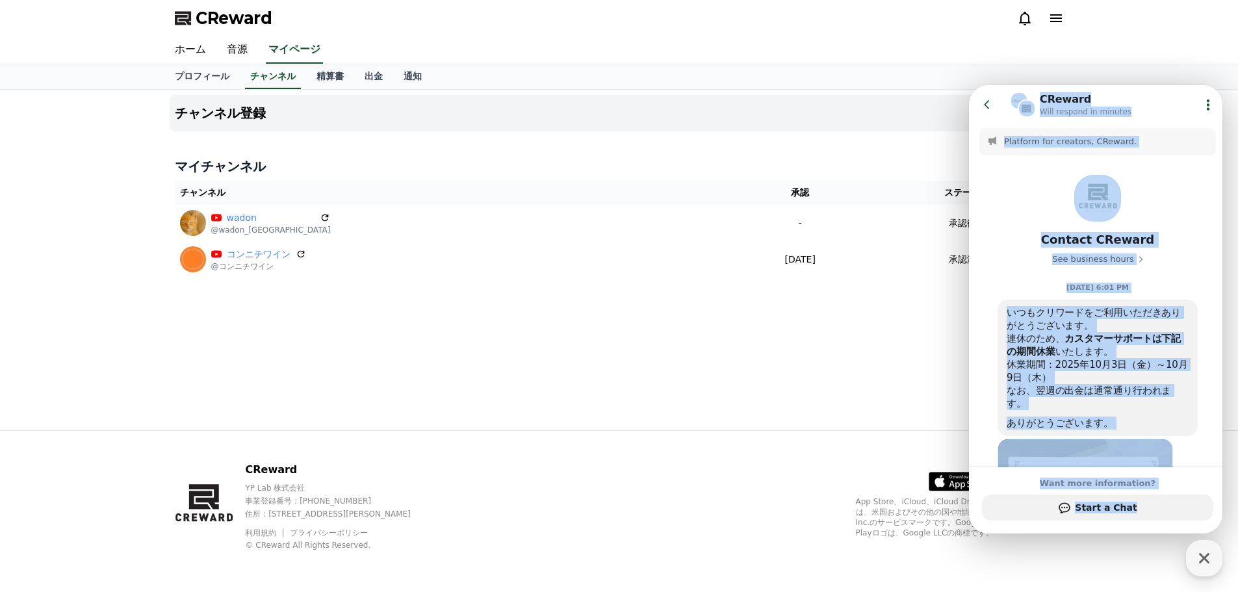
scroll to position [187, 0]
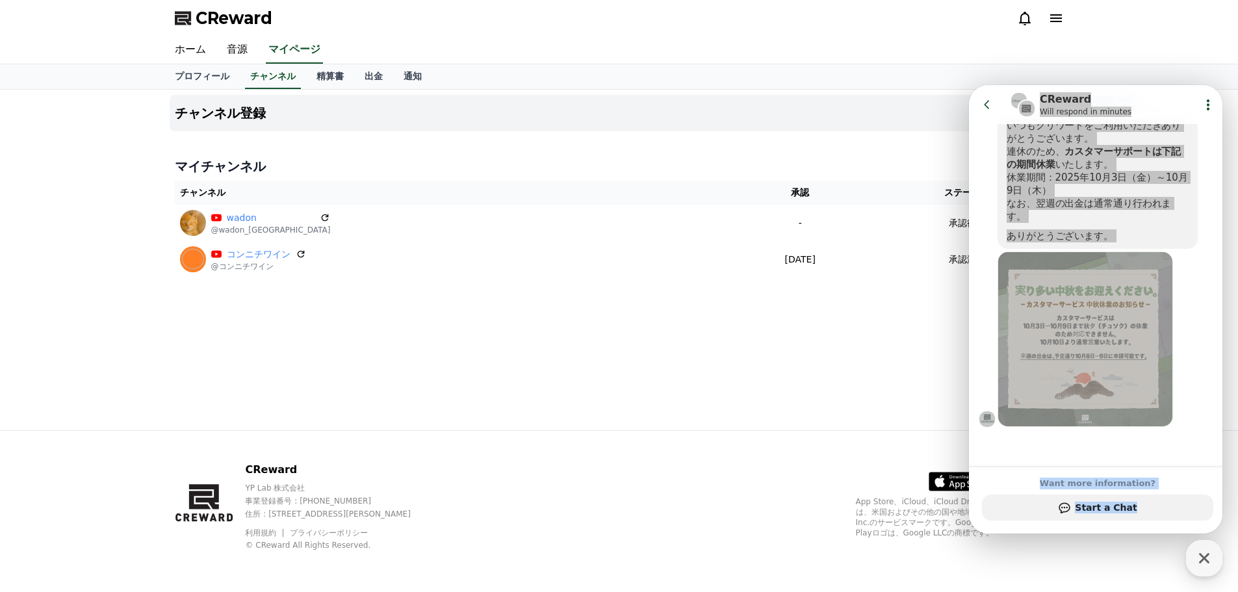
click at [898, 350] on div "チャンネル登録 マイチャンネル チャンネル 承認 ステータス wadon @wadon_japan - 承認待ち コンニチワイン @コンニチワイン [DATE…" at bounding box center [619, 260] width 910 height 340
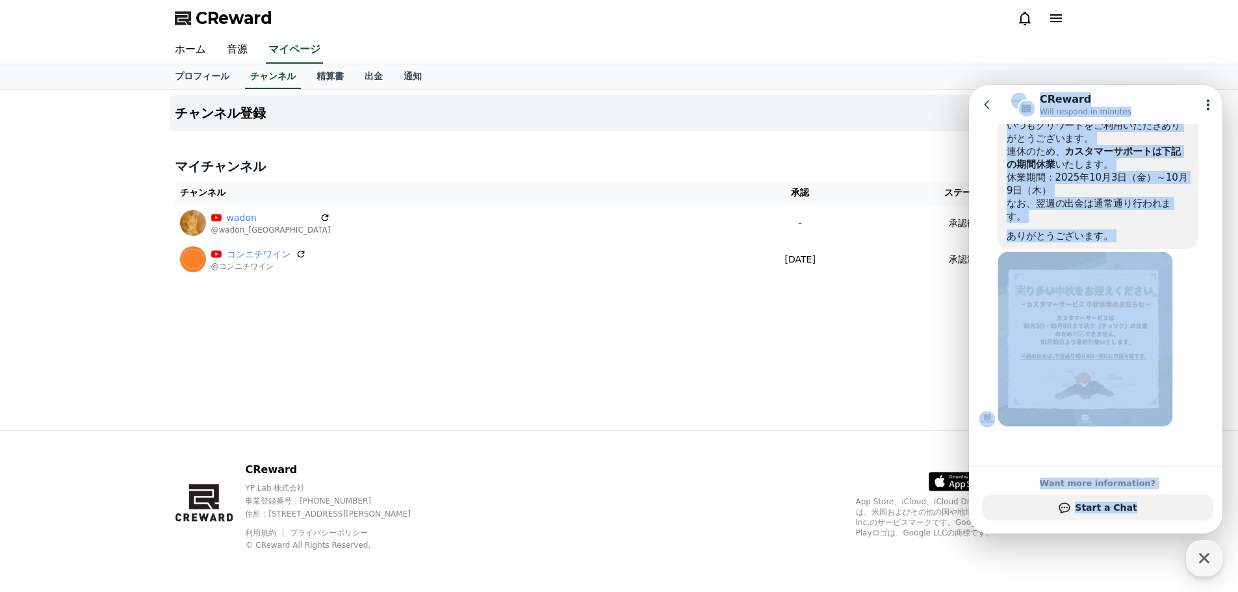
click at [982, 107] on icon at bounding box center [986, 104] width 13 height 13
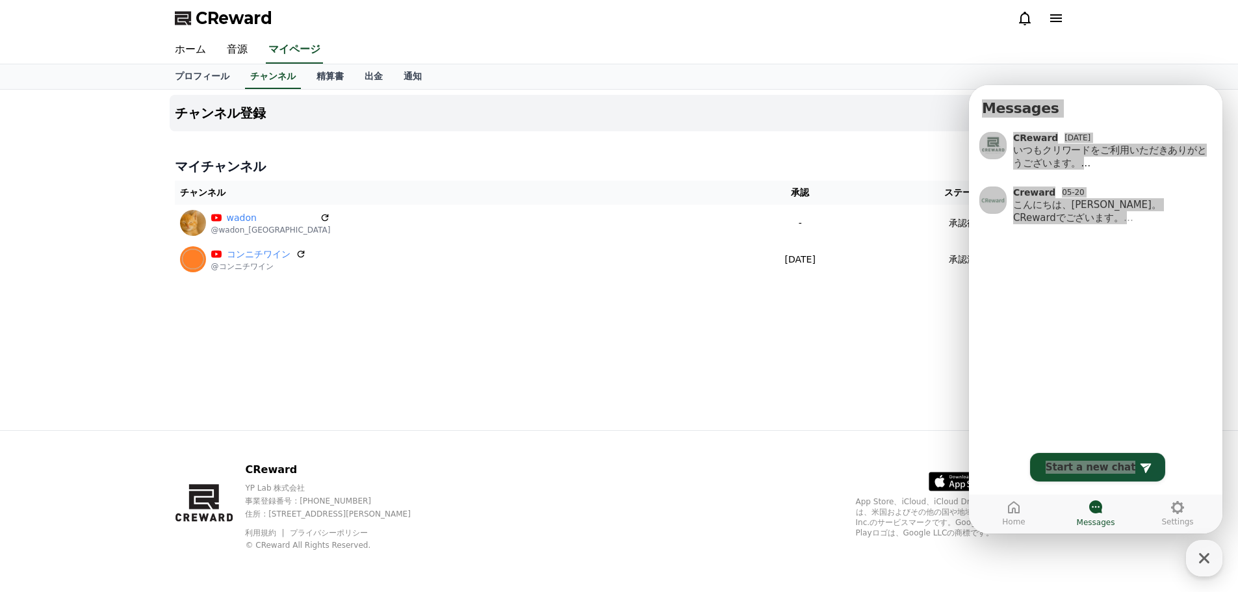
click at [609, 376] on div "チャンネル登録 マイチャンネル チャンネル 承認 ステータス wadon @wadon_japan - 承認待ち コンニチワイン @コンニチワイン [DATE…" at bounding box center [619, 260] width 910 height 340
click at [232, 53] on link "音源" at bounding box center [237, 49] width 42 height 27
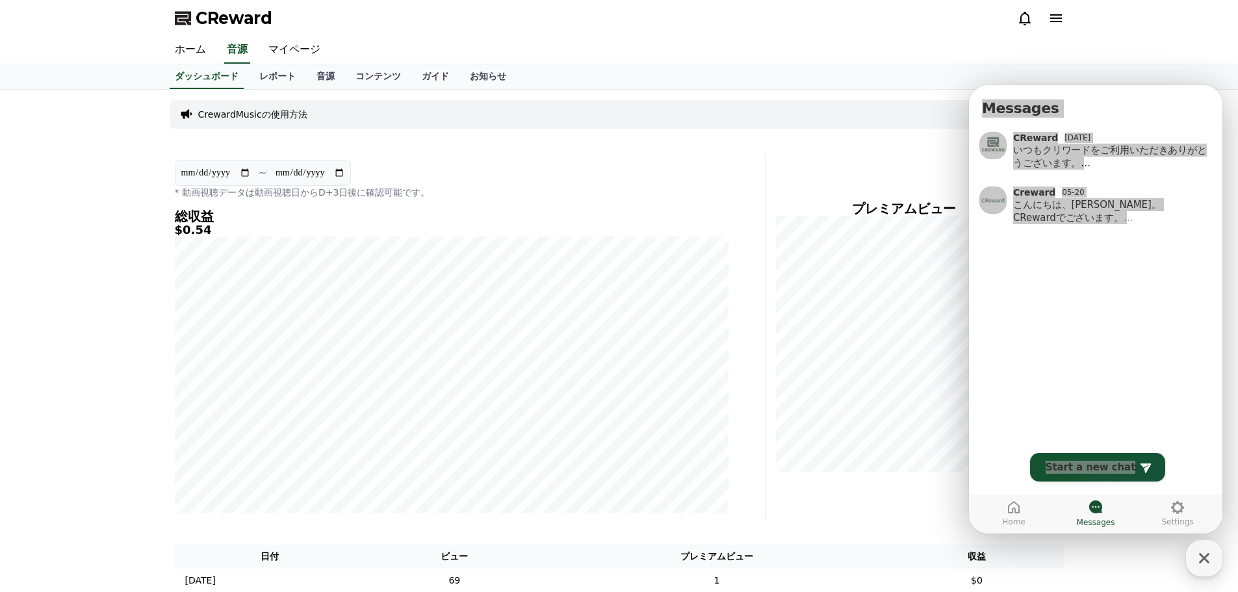
click at [306, 77] on link "音源" at bounding box center [325, 76] width 39 height 25
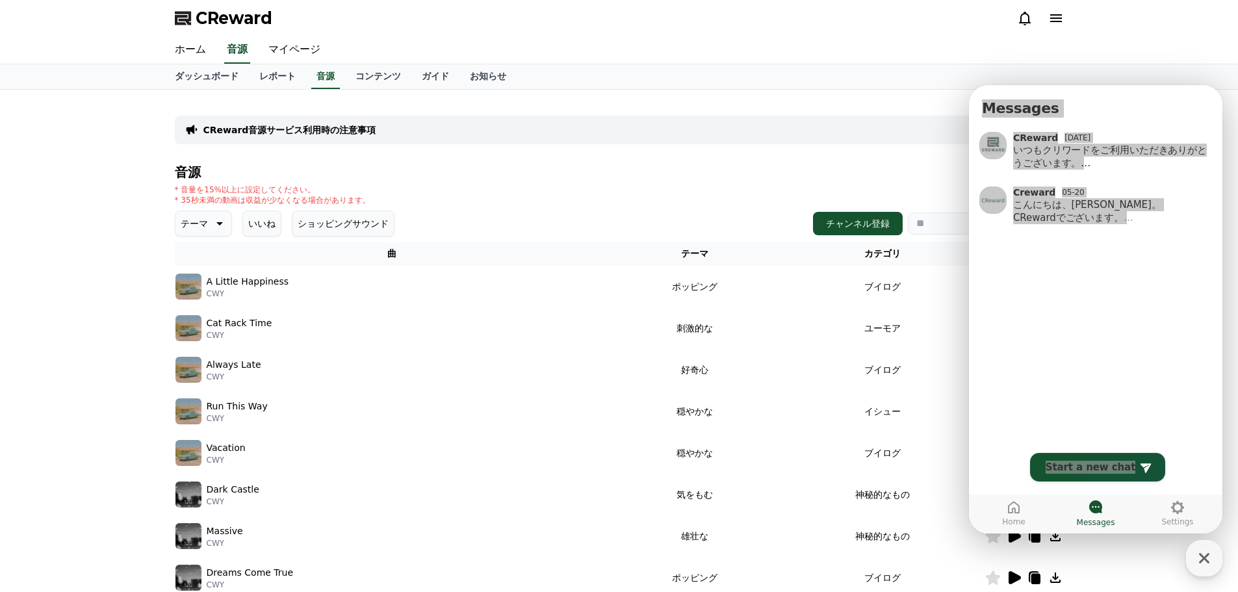
click at [854, 171] on h4 "音源" at bounding box center [619, 172] width 889 height 14
click at [542, 174] on h4 "音源" at bounding box center [619, 172] width 889 height 14
click at [224, 73] on link "ダッシュボード" at bounding box center [206, 76] width 84 height 25
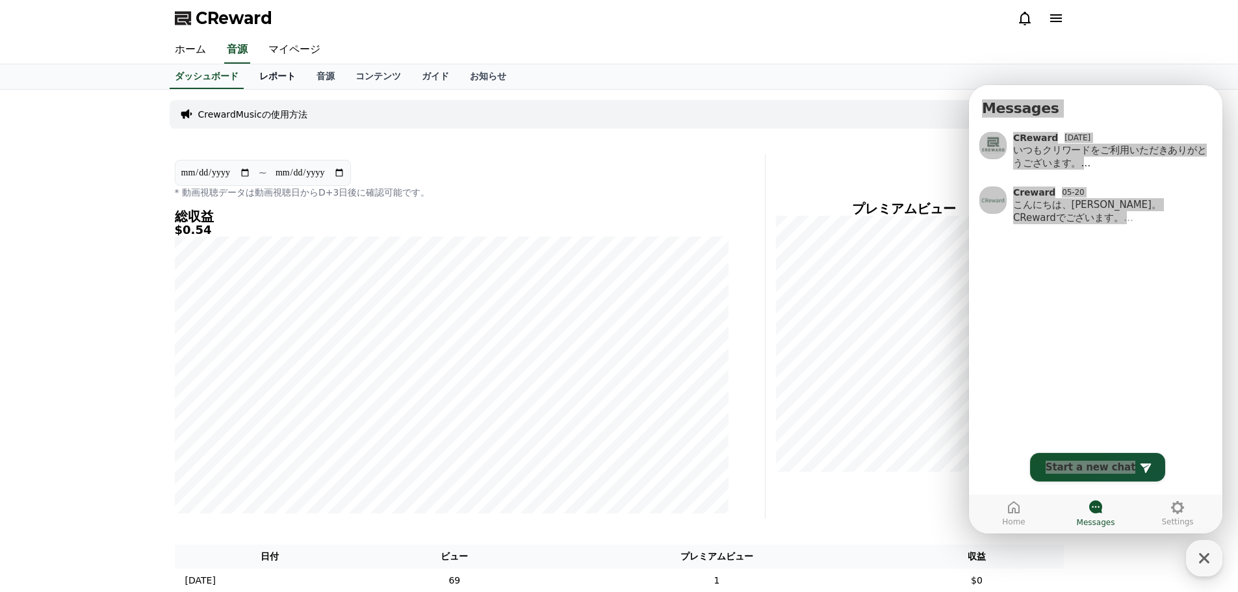
click at [249, 75] on link "レポート" at bounding box center [277, 76] width 57 height 25
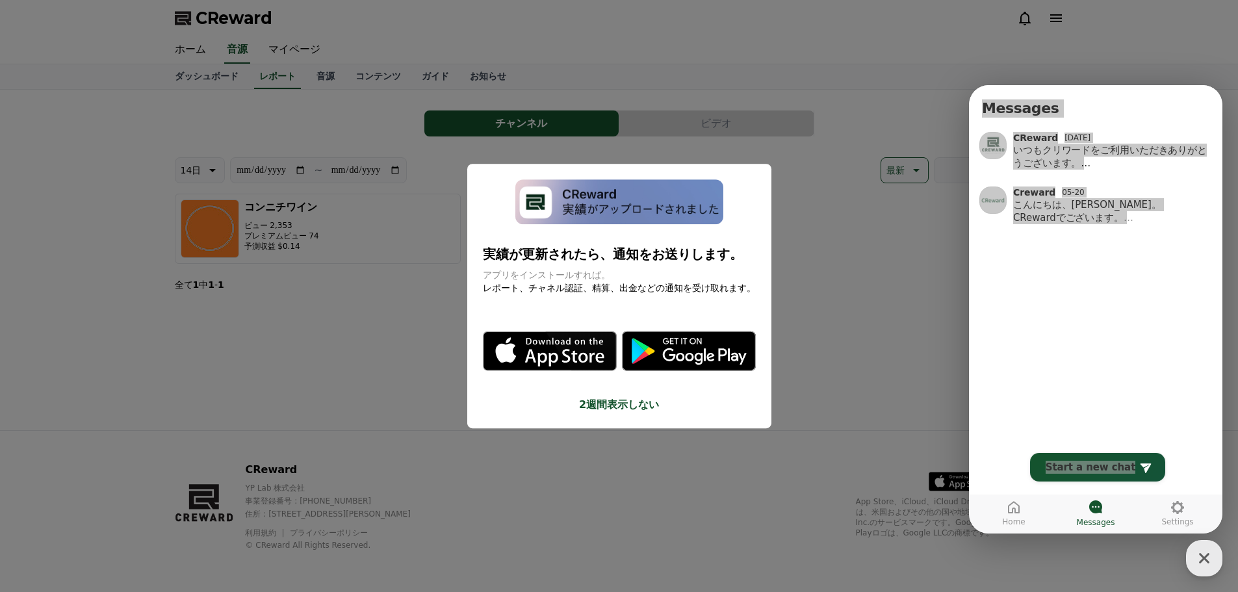
click at [370, 138] on button "close modal" at bounding box center [619, 296] width 1238 height 592
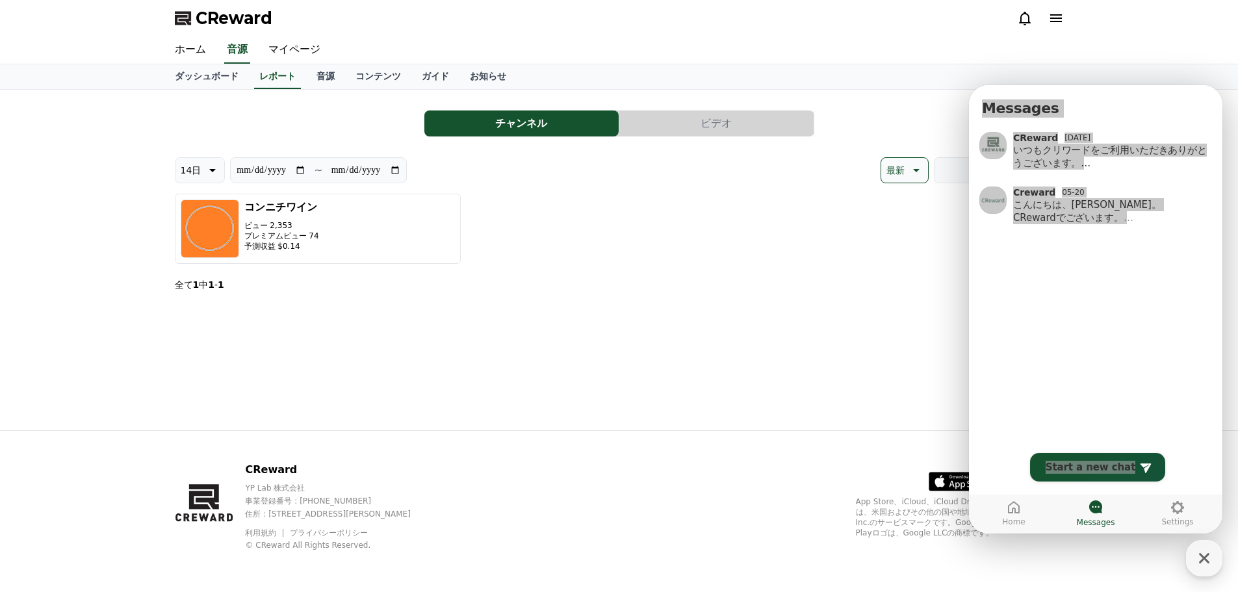
click at [279, 171] on input "**********" at bounding box center [271, 170] width 70 height 14
click at [213, 169] on icon at bounding box center [212, 170] width 6 height 3
click at [190, 332] on button "90日" at bounding box center [190, 338] width 31 height 29
type input "**********"
click at [306, 74] on link "音源" at bounding box center [325, 76] width 39 height 25
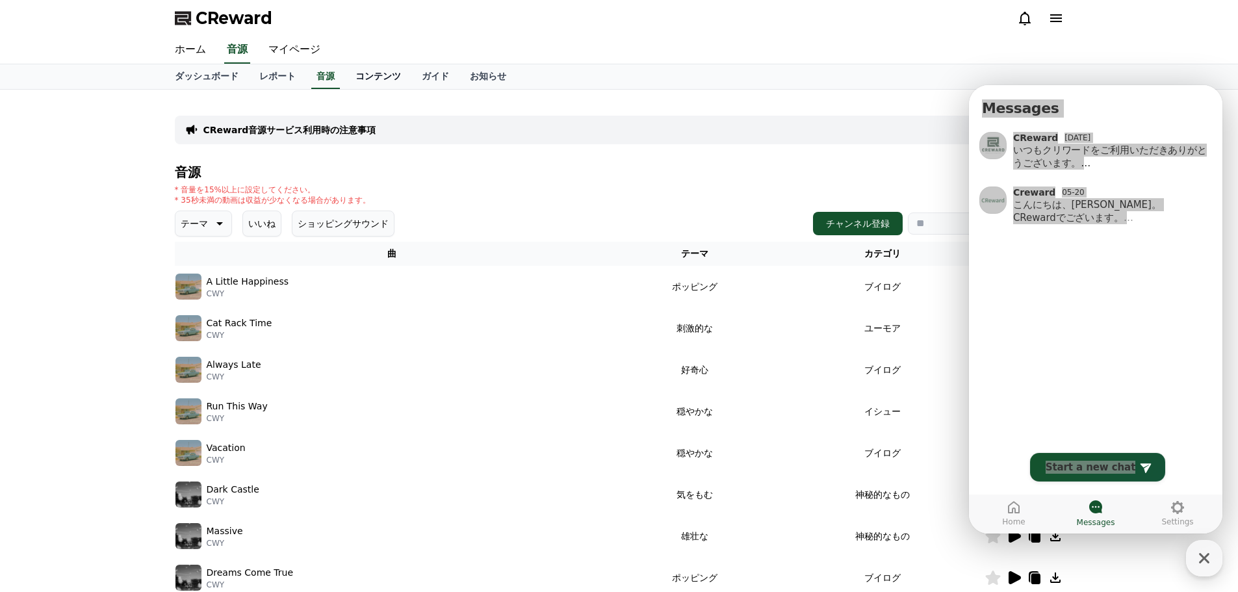
click at [345, 74] on link "コンテンツ" at bounding box center [378, 76] width 66 height 25
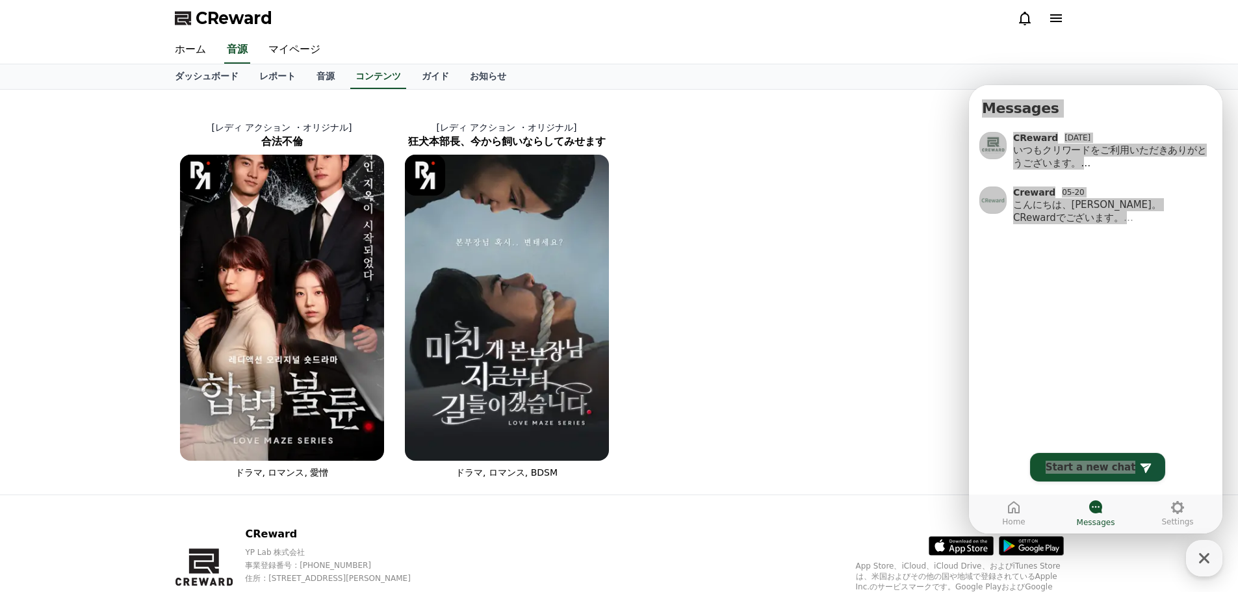
click at [369, 75] on div "ダッシュボード レポート 音源 コンテンツ ガイド お知らせ" at bounding box center [619, 76] width 910 height 25
click at [411, 75] on link "ガイド" at bounding box center [435, 76] width 48 height 25
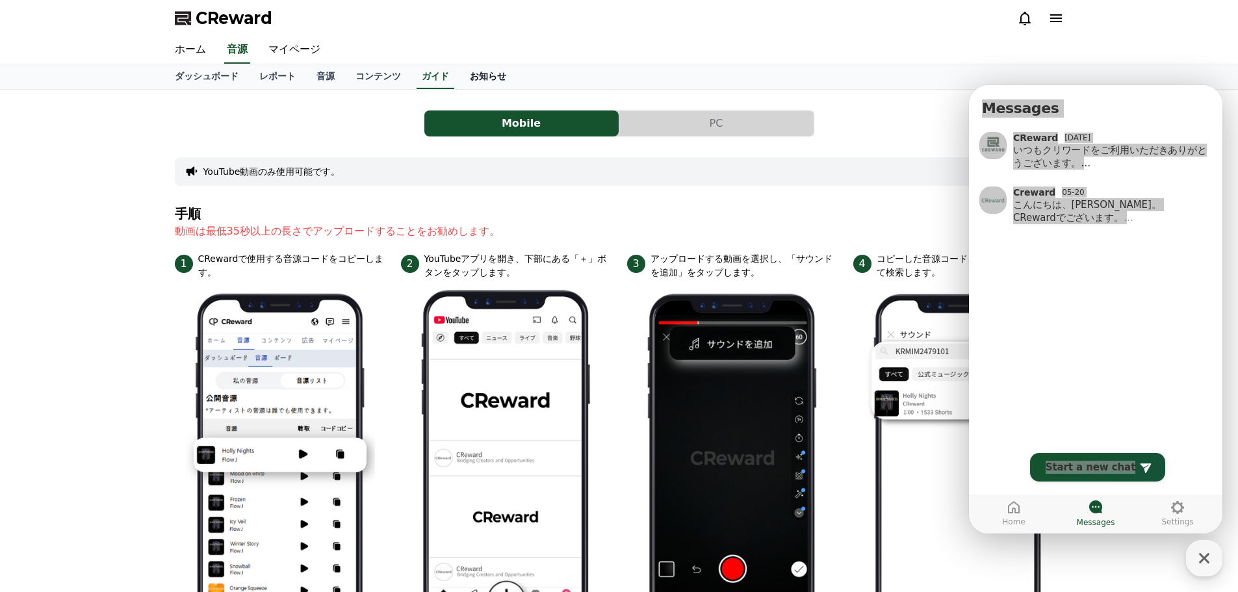
click at [462, 74] on link "お知らせ" at bounding box center [487, 76] width 57 height 25
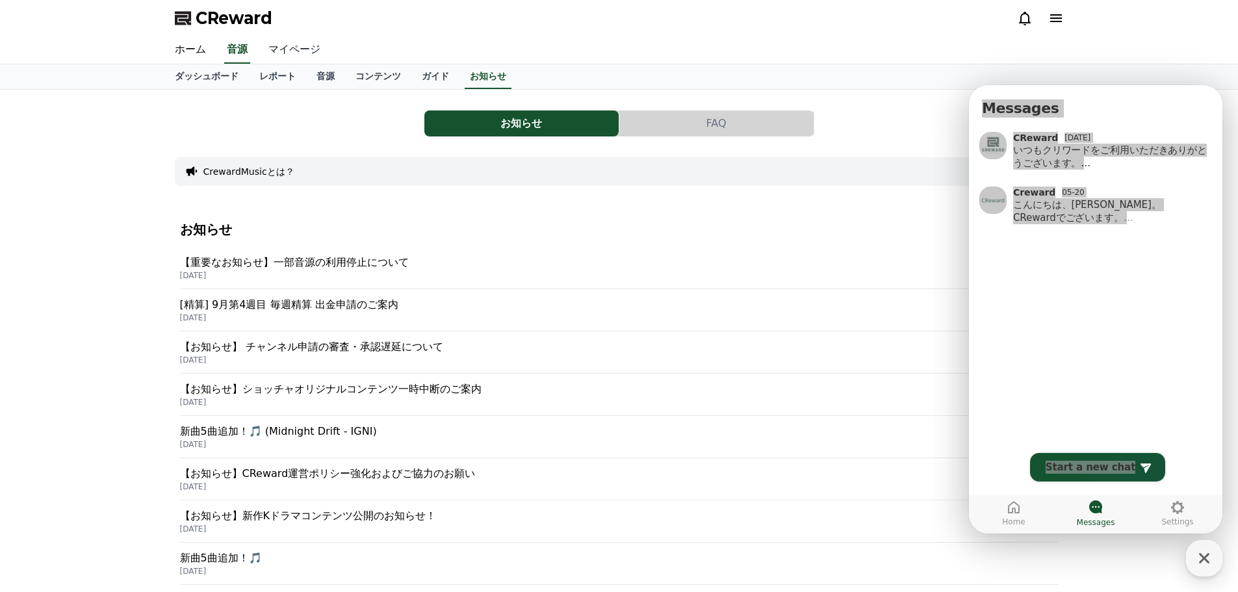
click at [277, 49] on link "マイページ" at bounding box center [294, 49] width 73 height 27
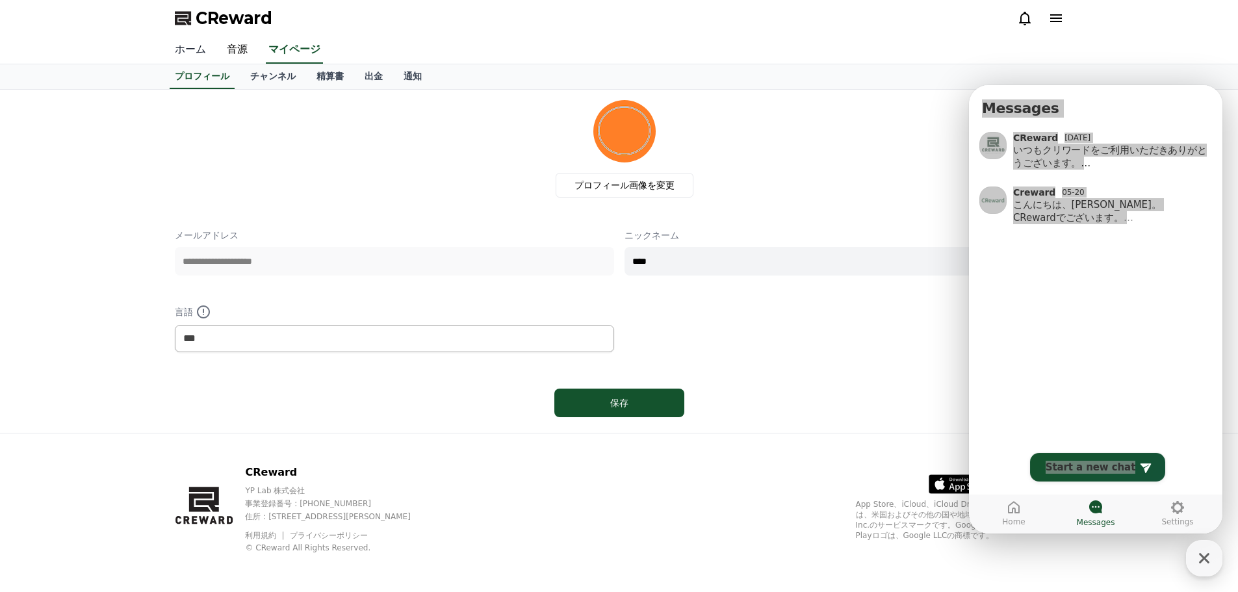
click at [185, 49] on link "ホーム" at bounding box center [190, 49] width 52 height 27
